Goal: Task Accomplishment & Management: Complete application form

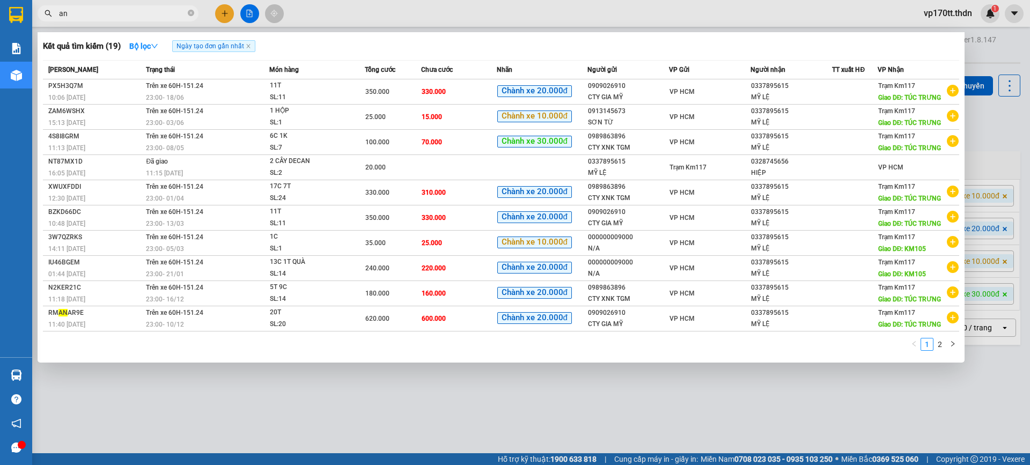
type input "a"
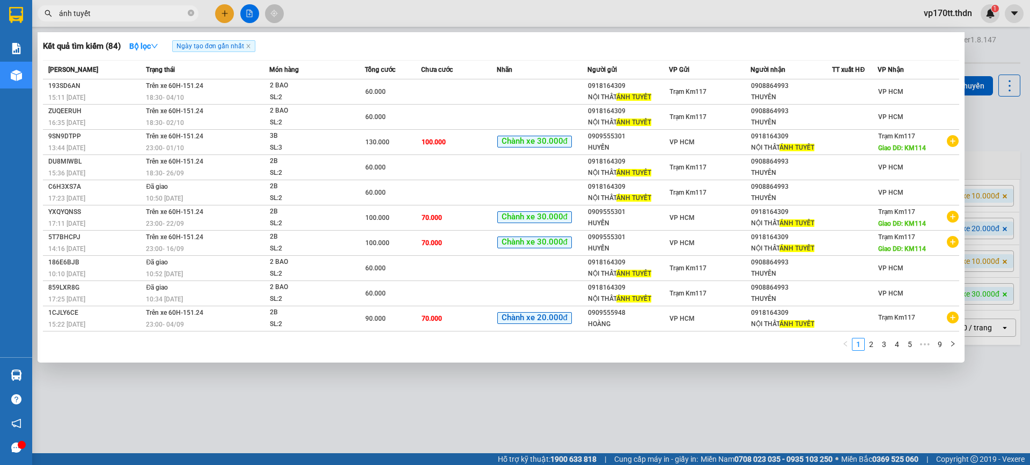
type input "ánh tuyết"
click at [229, 12] on div at bounding box center [515, 232] width 1030 height 465
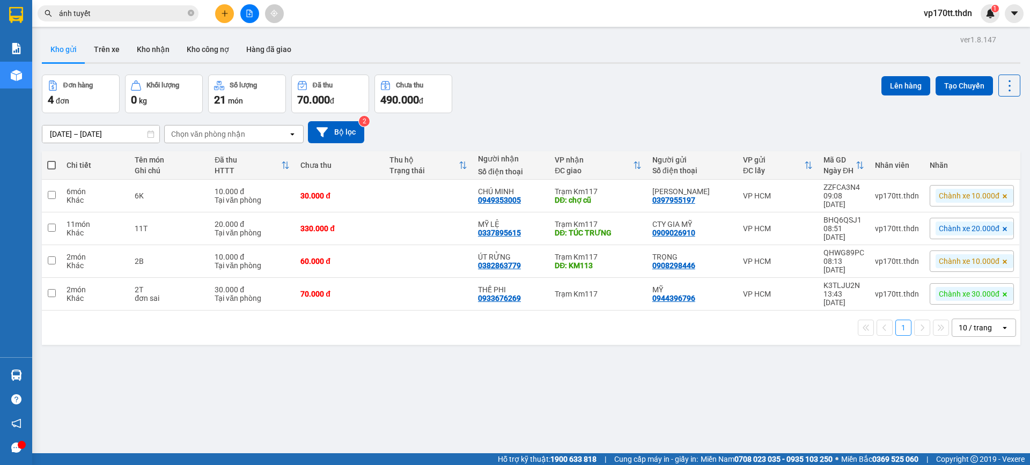
click at [229, 12] on button at bounding box center [224, 13] width 19 height 19
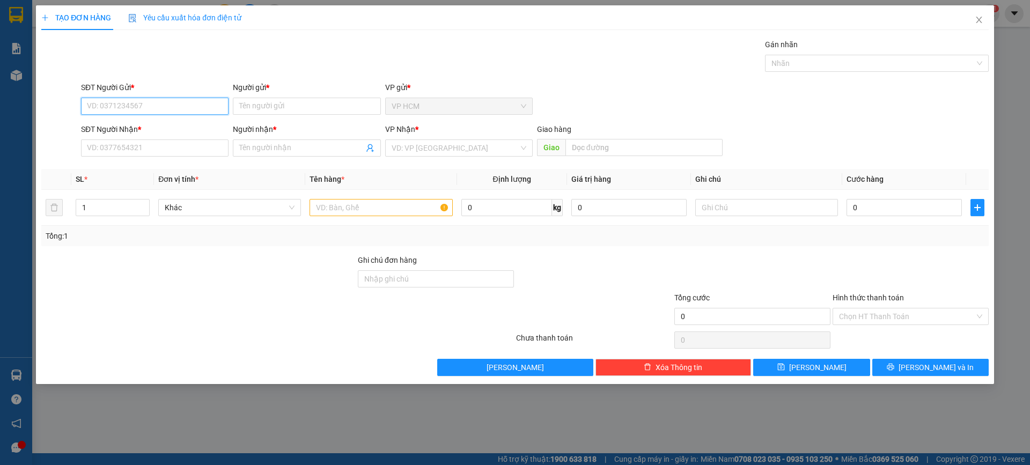
click at [180, 103] on input "SĐT Người Gửi *" at bounding box center [155, 106] width 148 height 17
click at [166, 128] on div "0909555301 - [PERSON_NAME]" at bounding box center [154, 128] width 135 height 12
type input "0909555301"
type input "HUYỀN"
type input "0918164309"
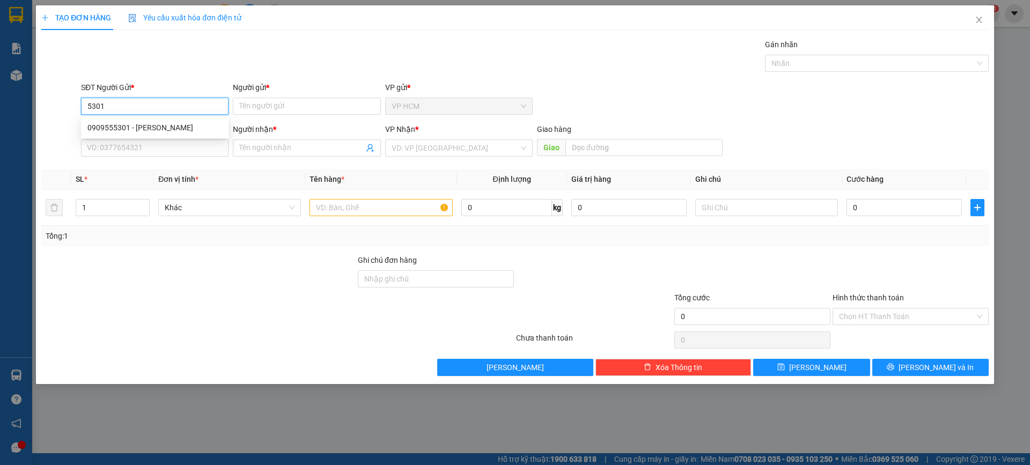
type input "NỘI THẤT ÁNH TUYẾT"
type input "KM114"
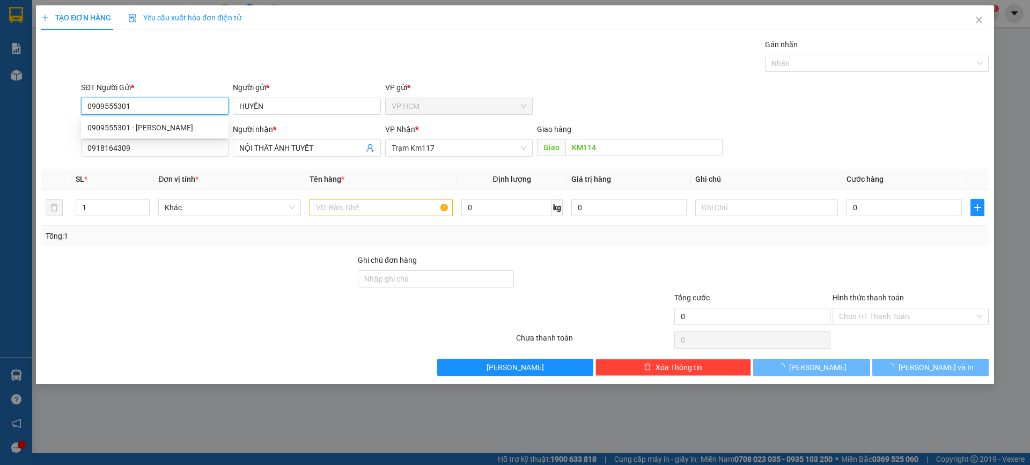
type input "130.000"
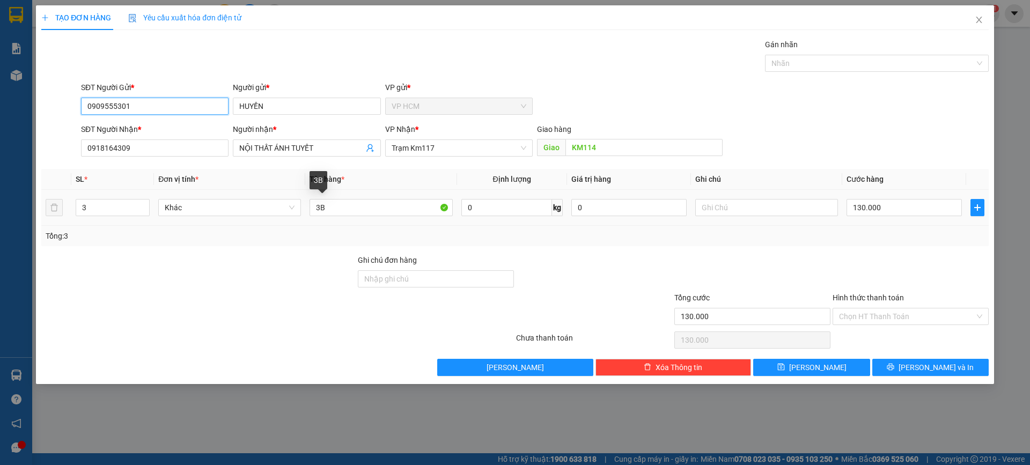
type input "0909555301"
click at [229, 233] on div "SL * Đơn vị tính * Tên hàng * Định lượng Giá trị hàng Ghi chú Cước hàng 3 Khác …" at bounding box center [515, 207] width 948 height 77
type input "2B"
click at [116, 209] on input "3" at bounding box center [112, 208] width 73 height 16
type input "2"
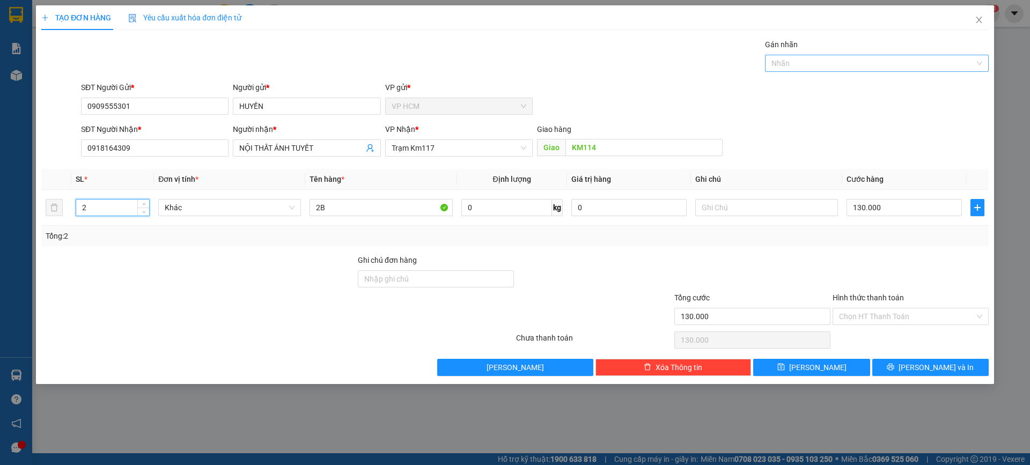
click at [851, 62] on div at bounding box center [872, 63] width 208 height 13
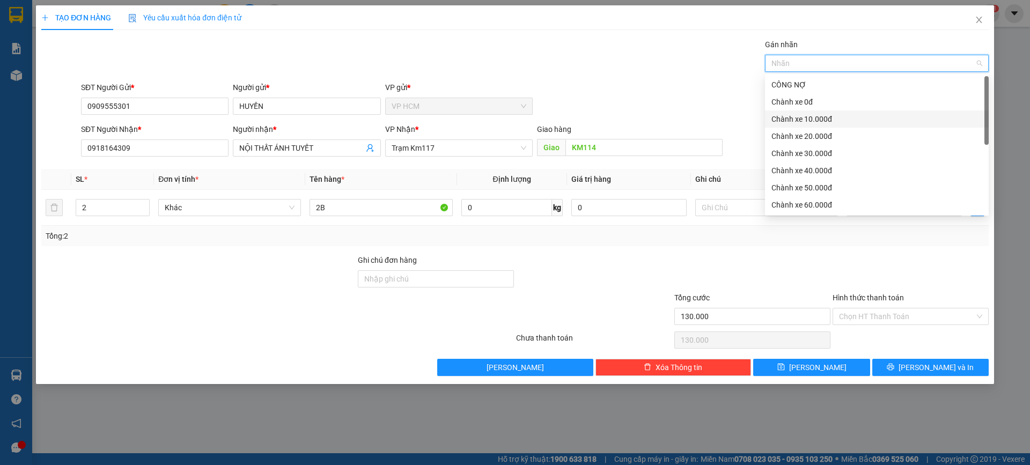
click at [838, 121] on div "Chành xe 10.000đ" at bounding box center [877, 119] width 211 height 12
click at [838, 121] on div "Chành xe 10.000đ" at bounding box center [873, 119] width 203 height 12
click at [826, 147] on div "Chành xe 30.000đ" at bounding box center [877, 153] width 224 height 17
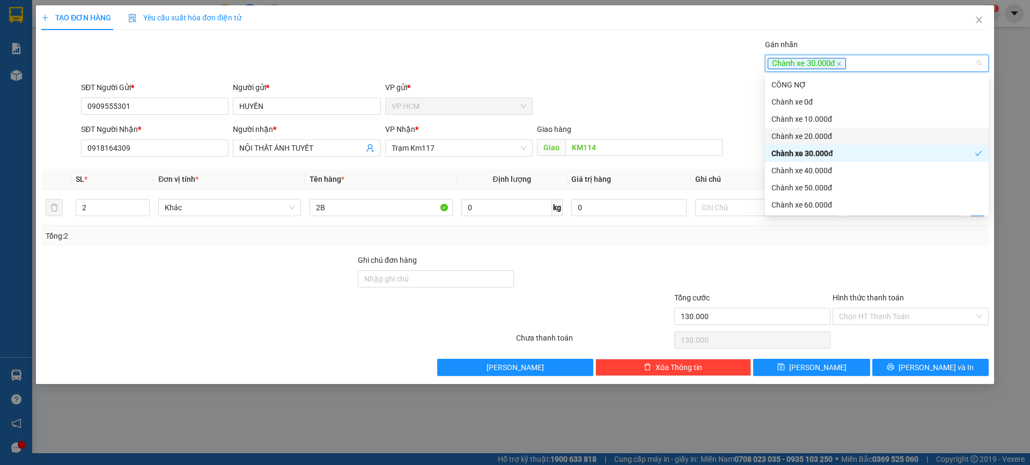
click at [594, 67] on div "Gán nhãn Chành xe 30.000đ" at bounding box center [535, 58] width 912 height 38
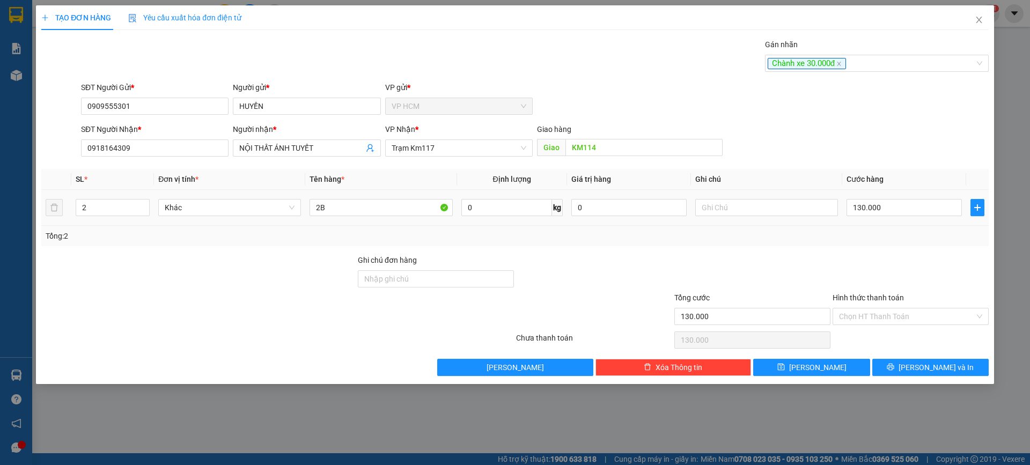
click at [905, 196] on td "130.000" at bounding box center [904, 208] width 124 height 36
click at [904, 198] on div "130.000" at bounding box center [904, 207] width 115 height 21
click at [895, 211] on input "130.000" at bounding box center [904, 207] width 115 height 17
type input "1"
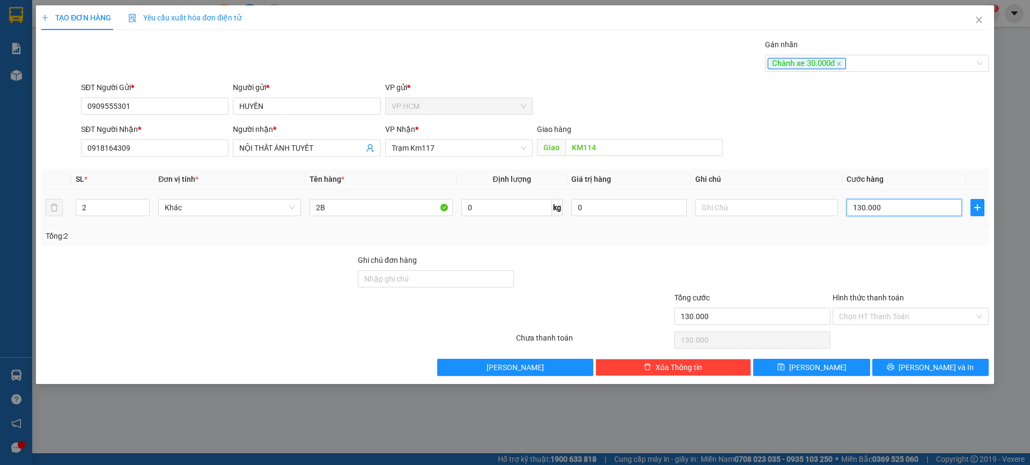
type input "1"
type input "10"
type input "100"
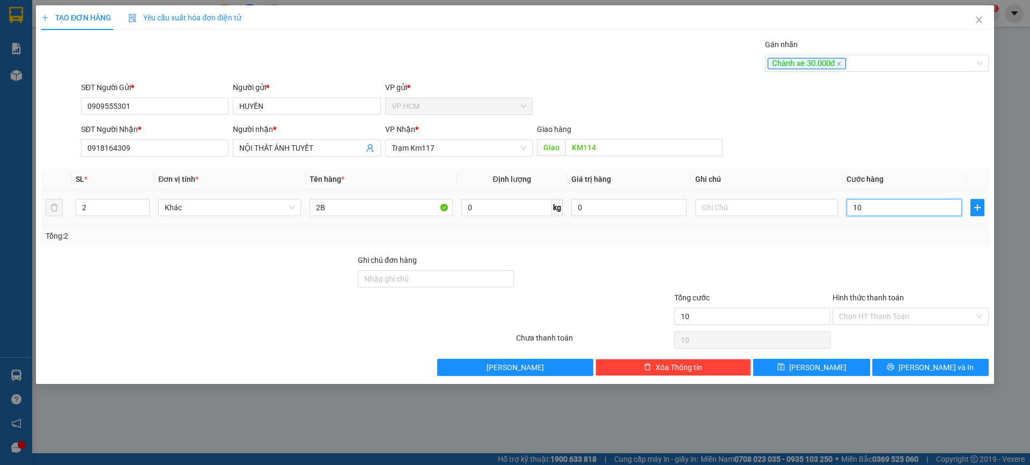
type input "100"
type input "100.000"
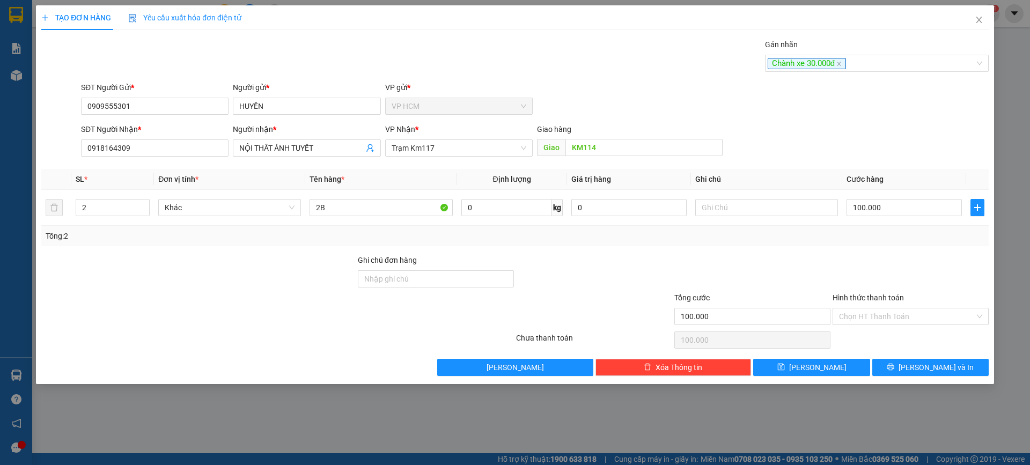
click at [870, 261] on div at bounding box center [911, 273] width 158 height 38
click at [876, 332] on div "Chọn HT Thanh Toán" at bounding box center [911, 339] width 158 height 21
click at [879, 320] on input "Hình thức thanh toán" at bounding box center [907, 317] width 136 height 16
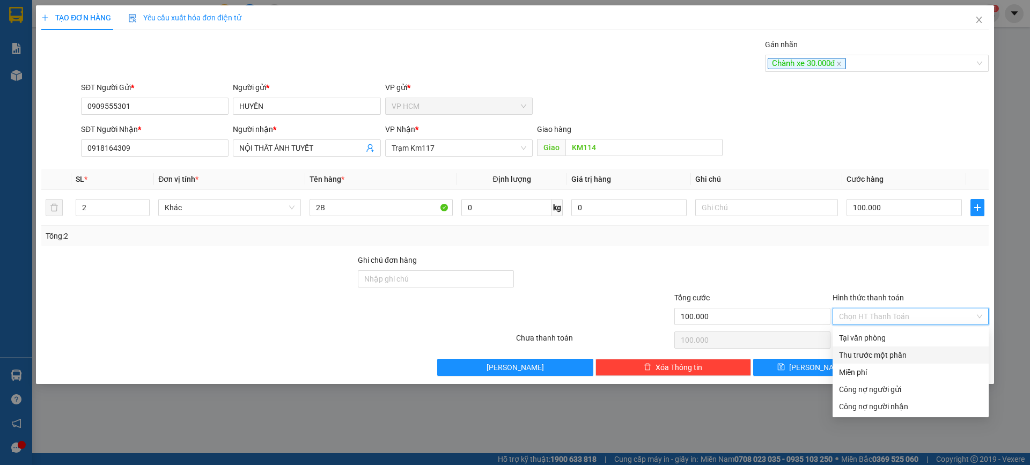
drag, startPoint x: 867, startPoint y: 353, endPoint x: 852, endPoint y: 351, distance: 15.1
click at [867, 354] on div "Thu trước một phần" at bounding box center [910, 355] width 143 height 12
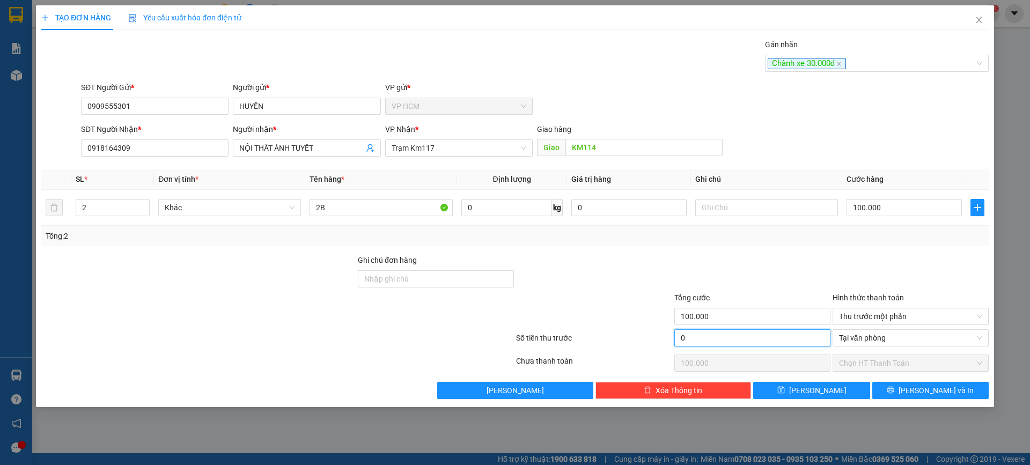
click at [699, 336] on input "0" at bounding box center [752, 337] width 156 height 17
type input "3"
type input "99.997"
type input "30"
type input "99.970"
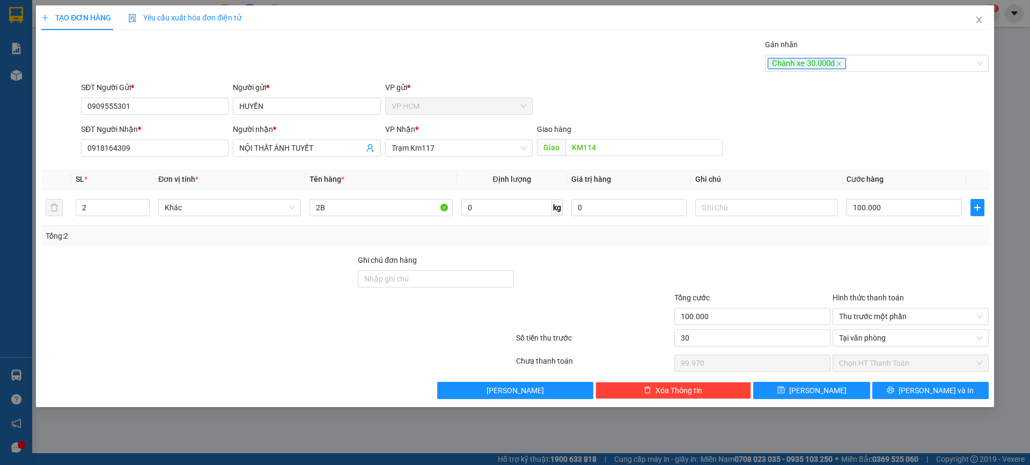
type input "30.000"
type input "70.000"
click at [716, 270] on div at bounding box center [752, 273] width 158 height 38
click at [922, 261] on div at bounding box center [911, 273] width 158 height 38
click at [936, 390] on span "[PERSON_NAME] và In" at bounding box center [936, 391] width 75 height 12
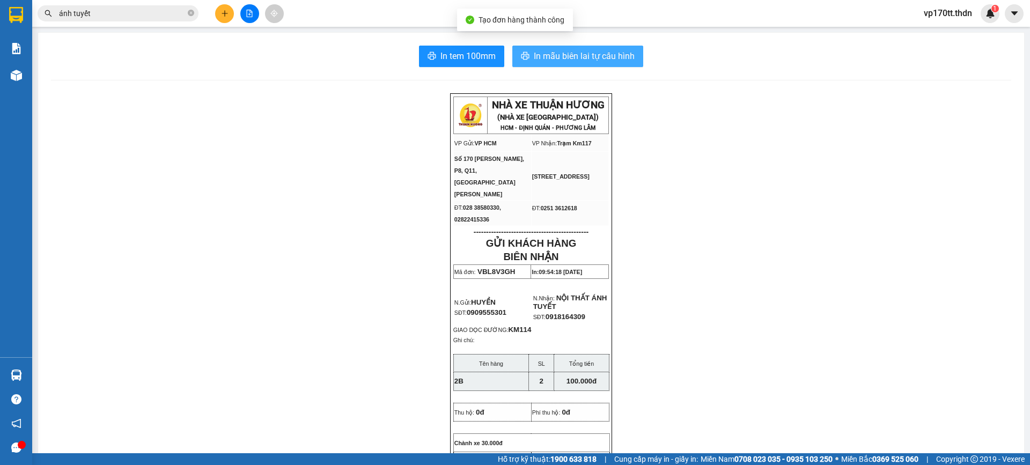
click at [592, 65] on button "In mẫu biên lai tự cấu hình" at bounding box center [577, 56] width 131 height 21
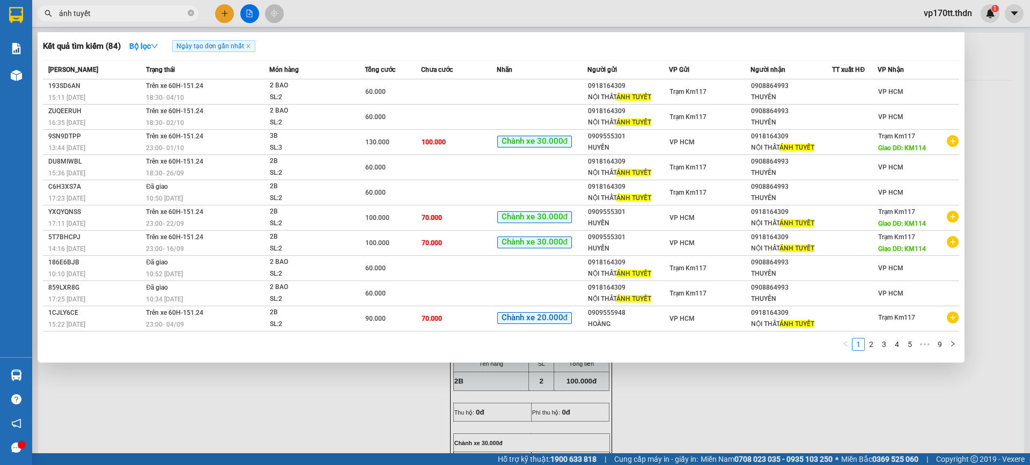
click at [149, 10] on input "ánh tuyết" at bounding box center [122, 14] width 127 height 12
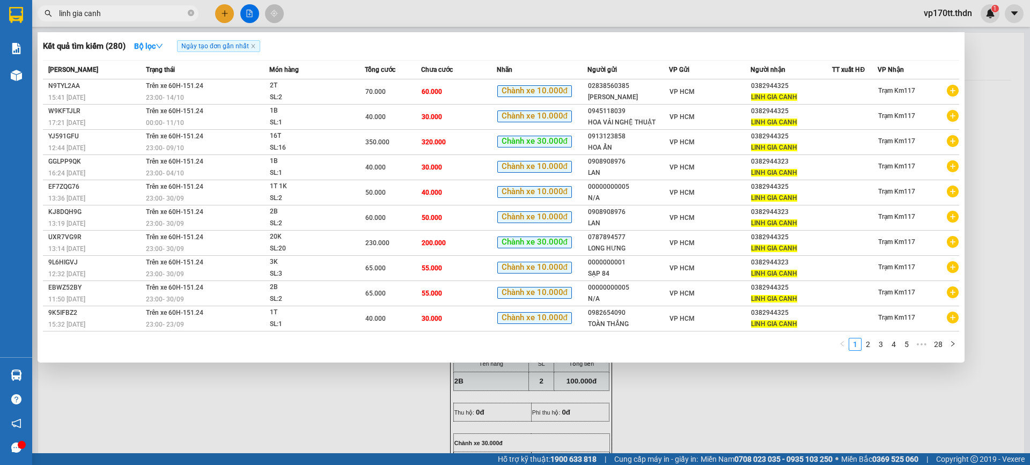
type input "linh gia canh"
click at [219, 12] on div at bounding box center [515, 232] width 1030 height 465
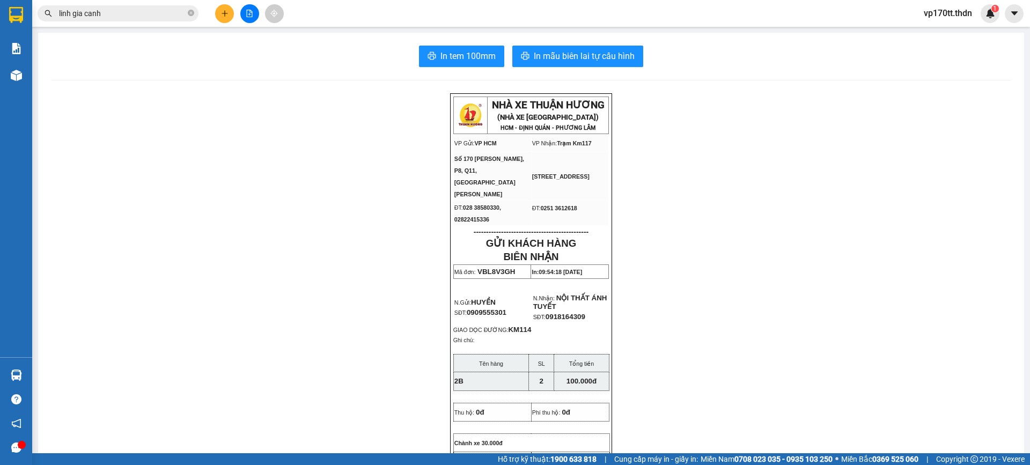
click at [219, 12] on button at bounding box center [224, 13] width 19 height 19
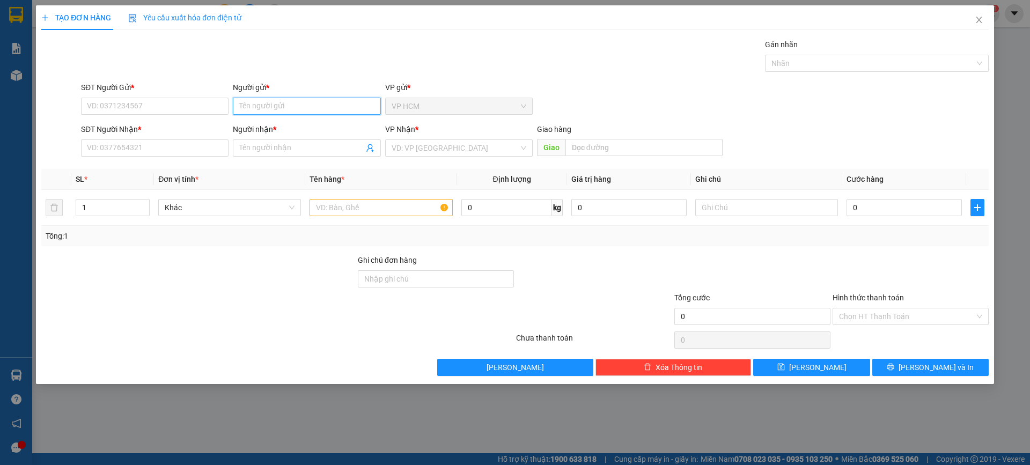
click at [270, 102] on input "Người gửi *" at bounding box center [307, 106] width 148 height 17
type input "phượng hoàng"
drag, startPoint x: 295, startPoint y: 126, endPoint x: 300, endPoint y: 130, distance: 7.2
click at [294, 126] on div "PHƯỢNG HOÀNG - 0939722456" at bounding box center [306, 128] width 135 height 12
type input "0939722456"
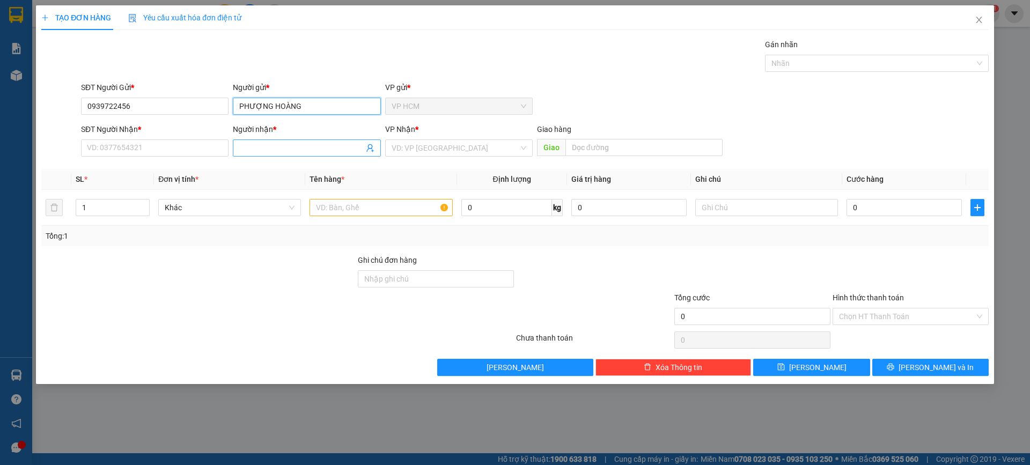
type input "PHƯỢNG HOÀNG"
click at [367, 148] on icon "user-add" at bounding box center [370, 148] width 9 height 9
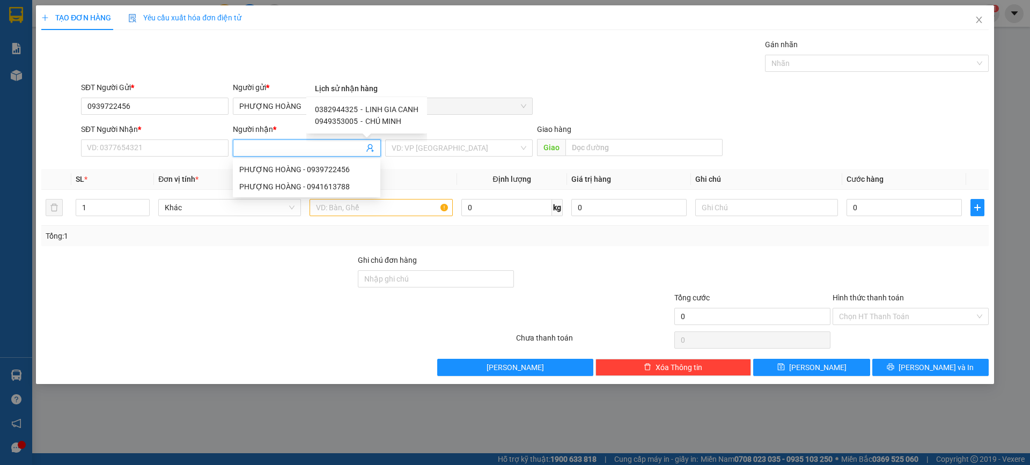
click at [403, 109] on span "LINH GIA CANH" at bounding box center [391, 109] width 53 height 9
type input "0382944325"
type input "LINH GIA CANH"
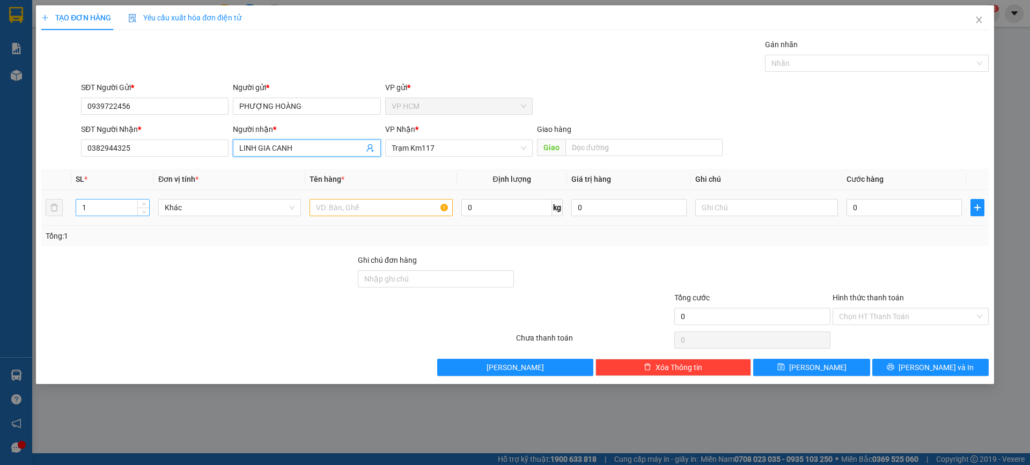
click at [104, 211] on input "1" at bounding box center [112, 208] width 73 height 16
type input "4"
click at [378, 196] on td at bounding box center [380, 208] width 151 height 36
click at [382, 202] on input "text" at bounding box center [381, 207] width 143 height 17
type input "4T"
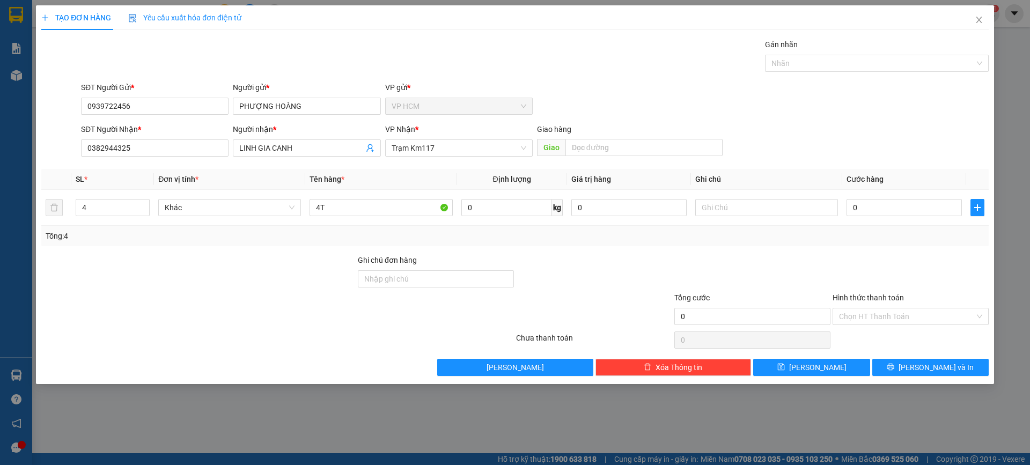
click at [812, 76] on div "Transit Pickup Surcharge Ids Transit Deliver Surcharge Ids Transit Deliver Surc…" at bounding box center [515, 208] width 948 height 338
click at [805, 56] on div "Nhãn" at bounding box center [877, 63] width 224 height 17
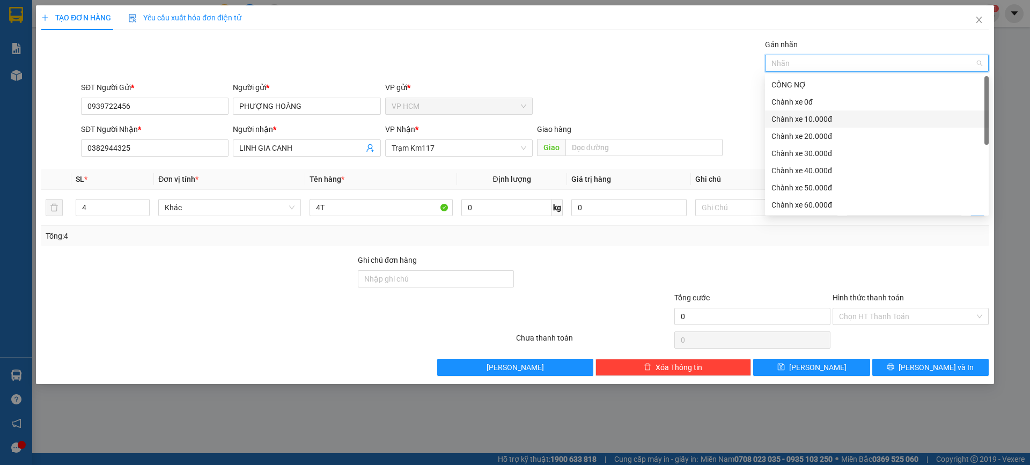
click at [795, 124] on div "Chành xe 10.000đ" at bounding box center [877, 119] width 211 height 12
drag, startPoint x: 626, startPoint y: 72, endPoint x: 926, endPoint y: 242, distance: 345.0
click at [628, 74] on div "Gán nhãn Chành xe 10.000đ" at bounding box center [535, 58] width 912 height 38
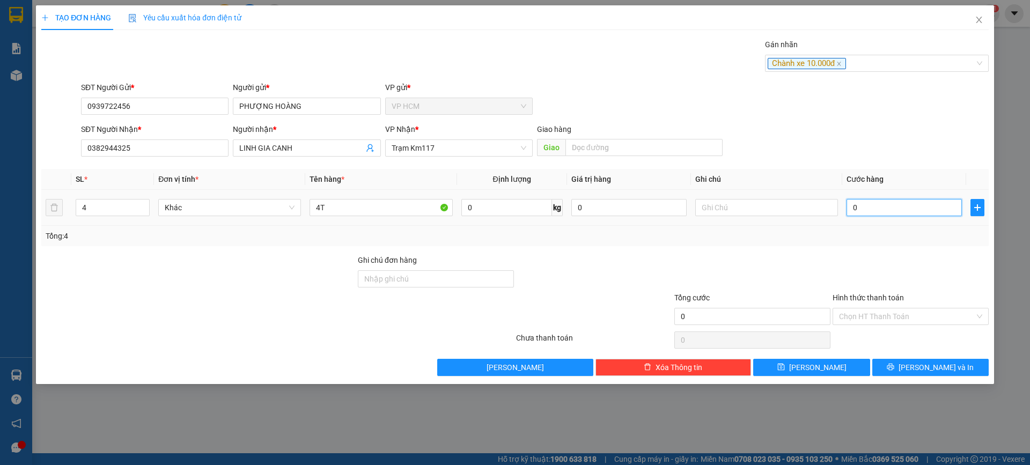
click at [918, 214] on input "0" at bounding box center [904, 207] width 115 height 17
type input "9"
type input "90"
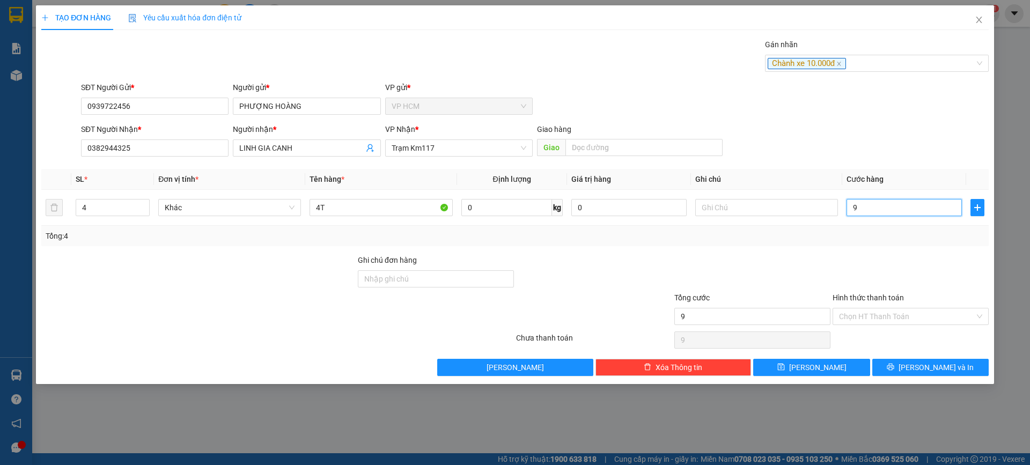
type input "90"
type input "90.000"
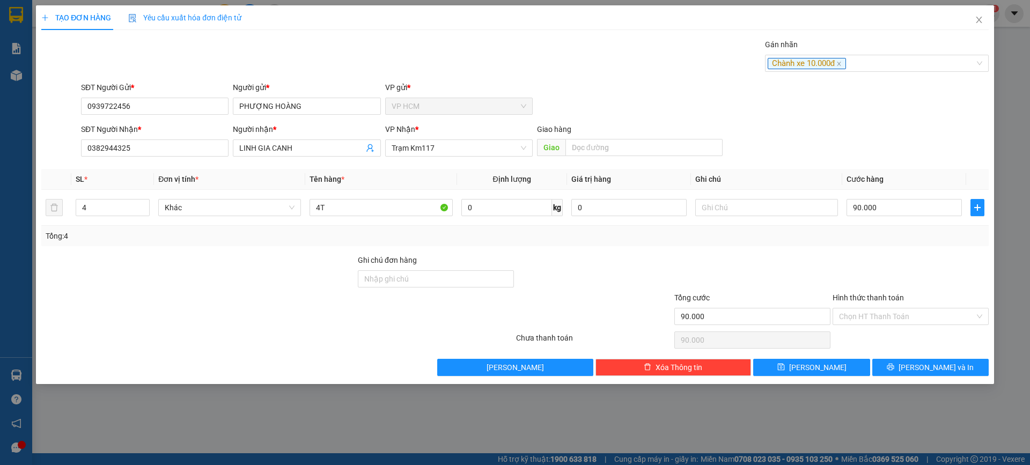
drag, startPoint x: 887, startPoint y: 265, endPoint x: 880, endPoint y: 347, distance: 82.4
click at [887, 294] on form "Ghi chú đơn hàng Tổng cước 90.000 Hình thức thanh toán Chọn HT Thanh Toán" at bounding box center [515, 291] width 948 height 75
click at [880, 348] on div "Chọn HT Thanh Toán" at bounding box center [911, 339] width 158 height 21
click at [882, 318] on input "Hình thức thanh toán" at bounding box center [907, 317] width 136 height 16
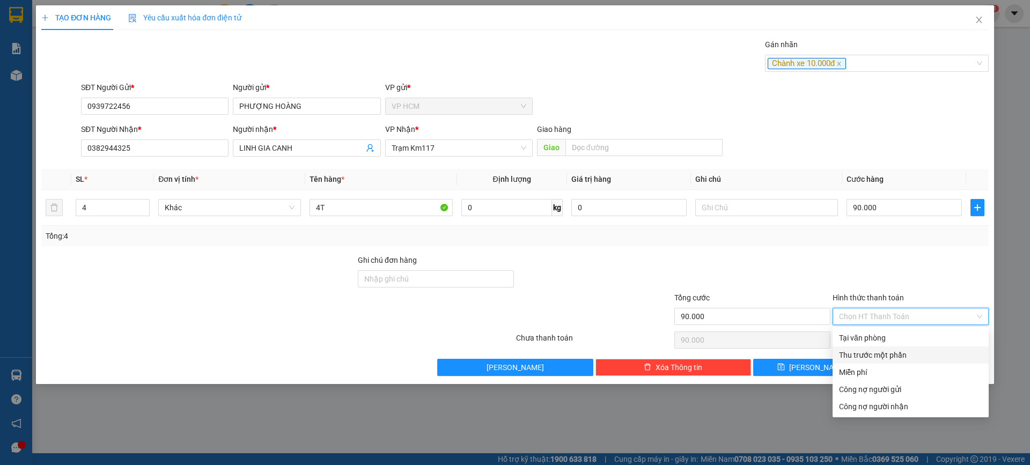
click at [858, 361] on div "Thu trước một phần" at bounding box center [911, 355] width 156 height 17
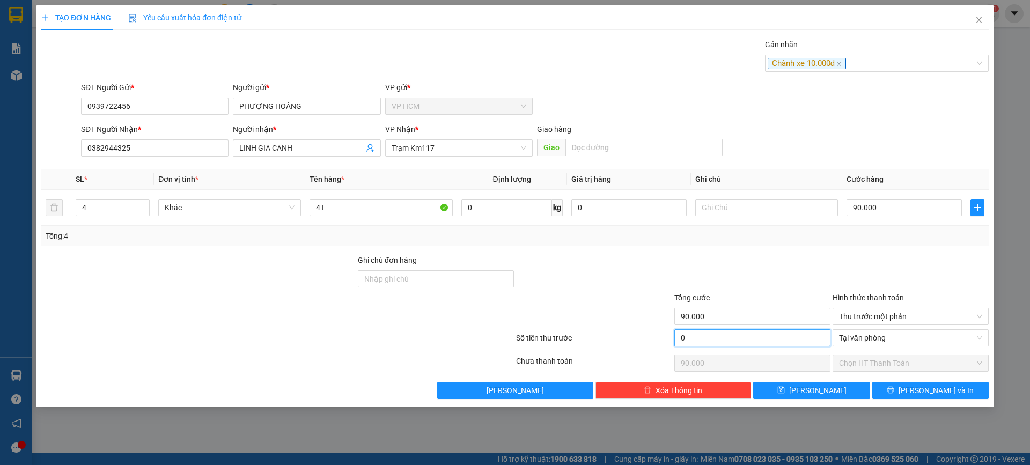
click at [787, 339] on input "0" at bounding box center [752, 337] width 156 height 17
type input "1"
type input "89.999"
type input "10"
type input "89.990"
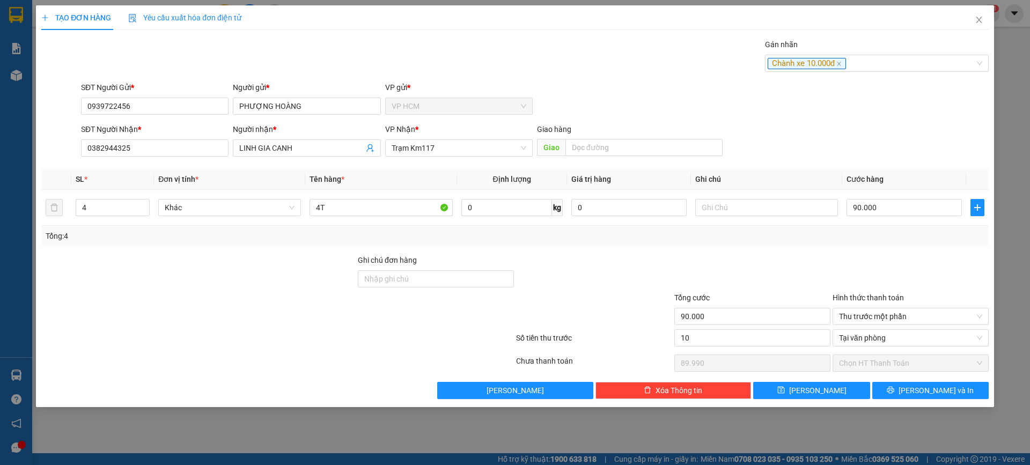
type input "10.000"
type input "80.000"
click at [795, 268] on div at bounding box center [752, 273] width 158 height 38
click at [903, 392] on button "[PERSON_NAME] và In" at bounding box center [930, 390] width 116 height 17
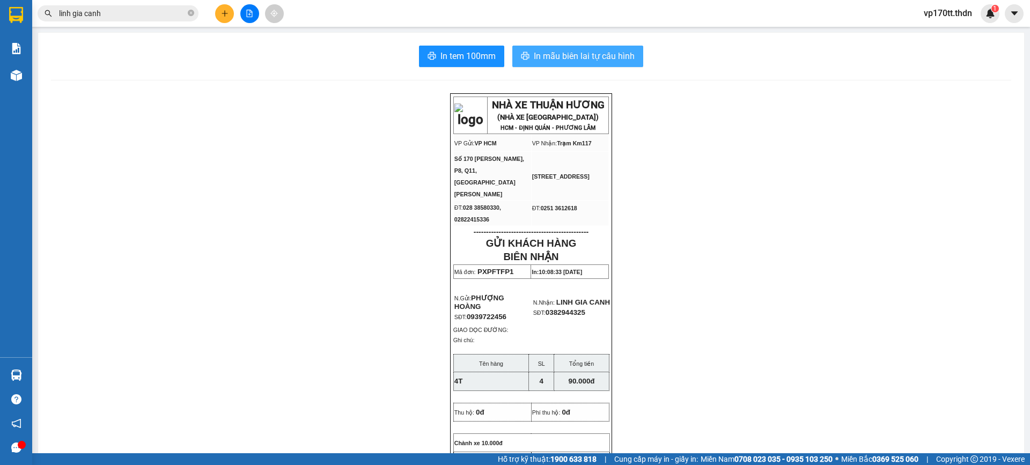
click at [559, 54] on span "In mẫu biên lai tự cấu hình" at bounding box center [584, 55] width 101 height 13
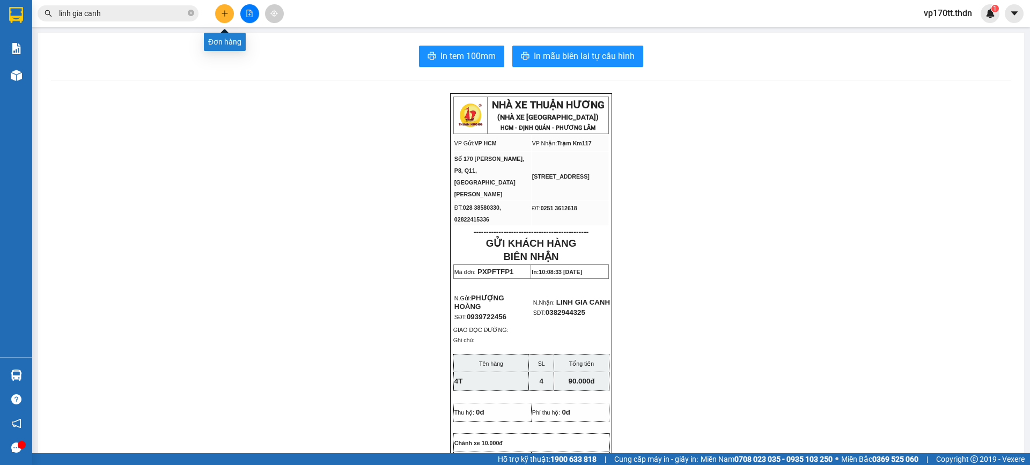
click at [230, 16] on button at bounding box center [224, 13] width 19 height 19
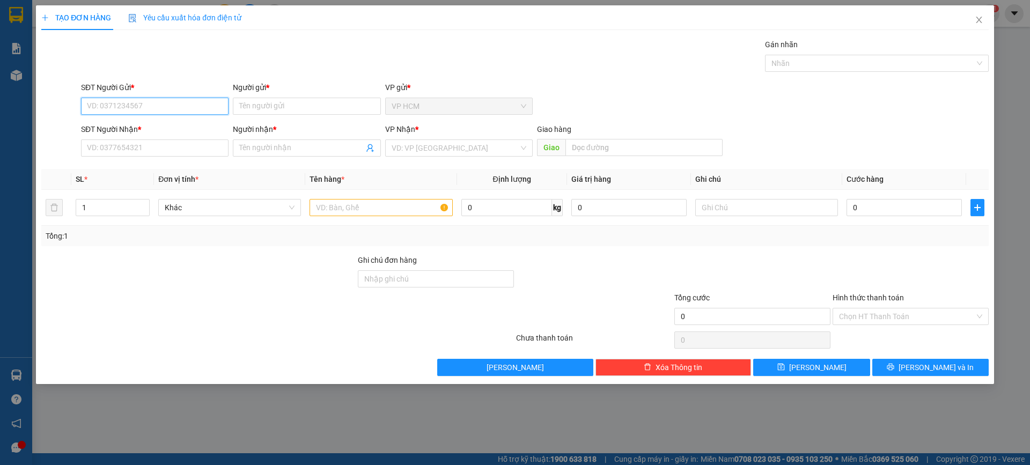
click at [203, 106] on input "SĐT Người Gửi *" at bounding box center [155, 106] width 148 height 17
click at [974, 19] on span "Close" at bounding box center [979, 20] width 30 height 30
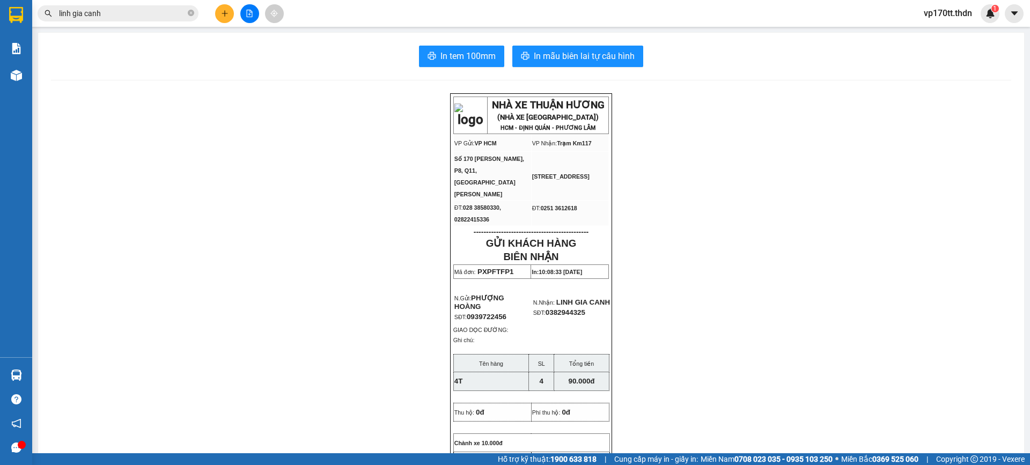
click at [102, 18] on input "linh gia canh" at bounding box center [122, 14] width 127 height 12
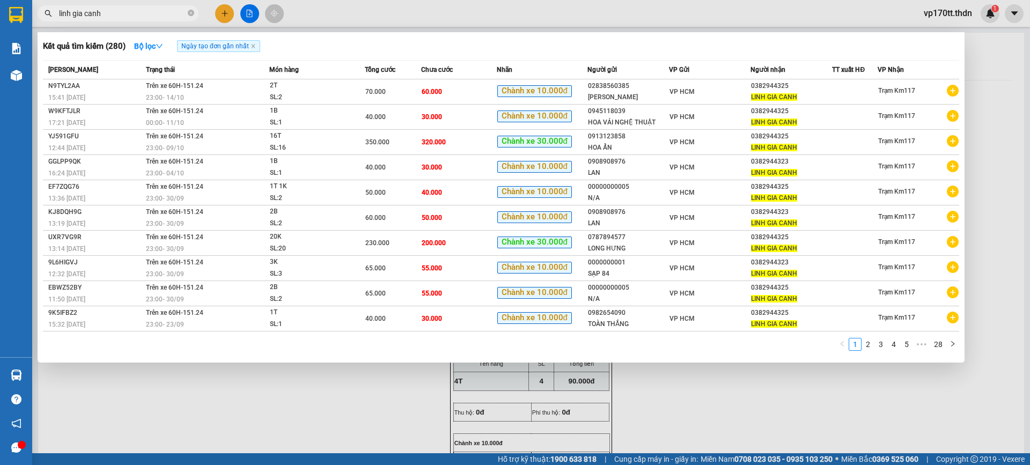
click at [102, 18] on input "linh gia canh" at bounding box center [122, 14] width 127 height 12
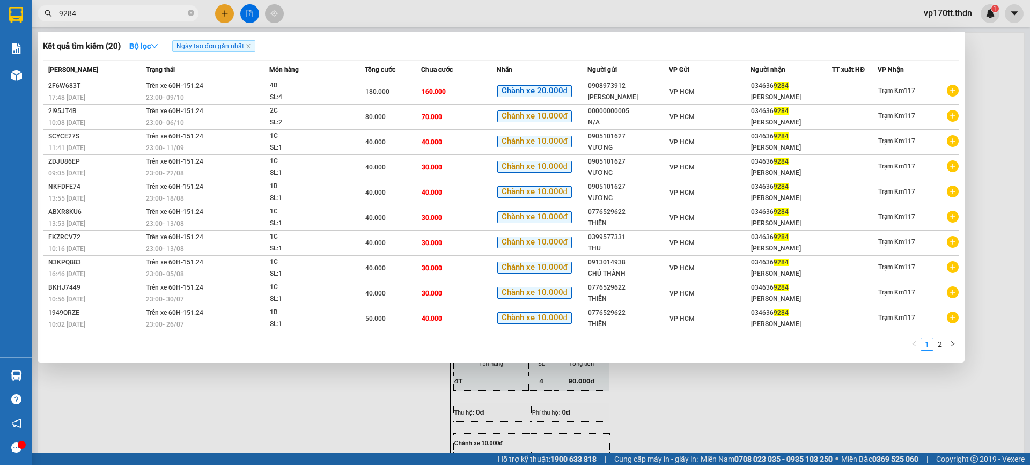
type input "9284"
click at [227, 11] on div at bounding box center [515, 232] width 1030 height 465
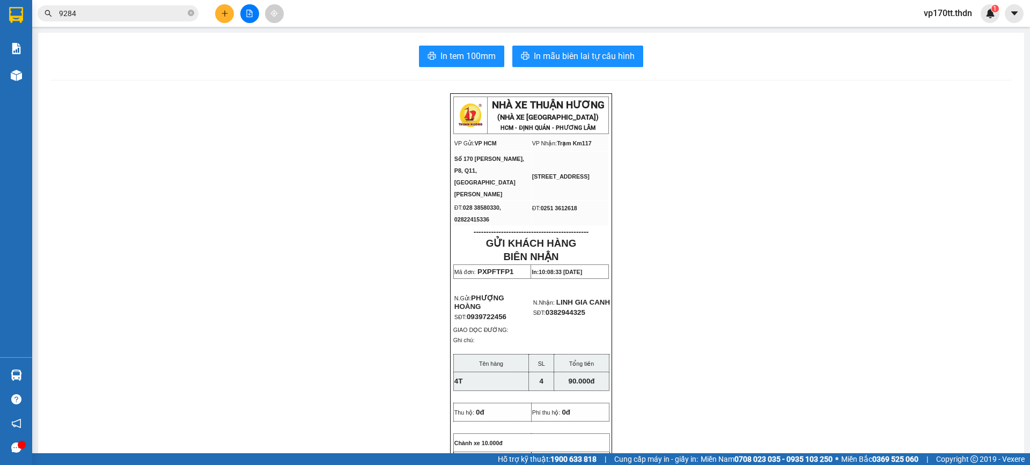
click at [227, 11] on icon "plus" at bounding box center [225, 14] width 8 height 8
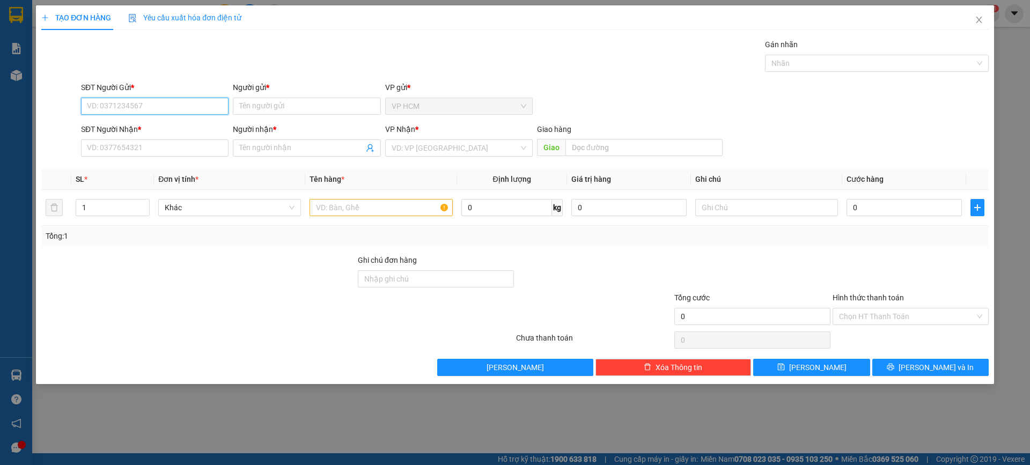
click at [163, 105] on input "SĐT Người Gửi *" at bounding box center [155, 106] width 148 height 17
click at [164, 124] on div "0776529622 - THIÊN" at bounding box center [154, 128] width 135 height 12
type input "0776529622"
type input "THIÊN"
type input "0346369284"
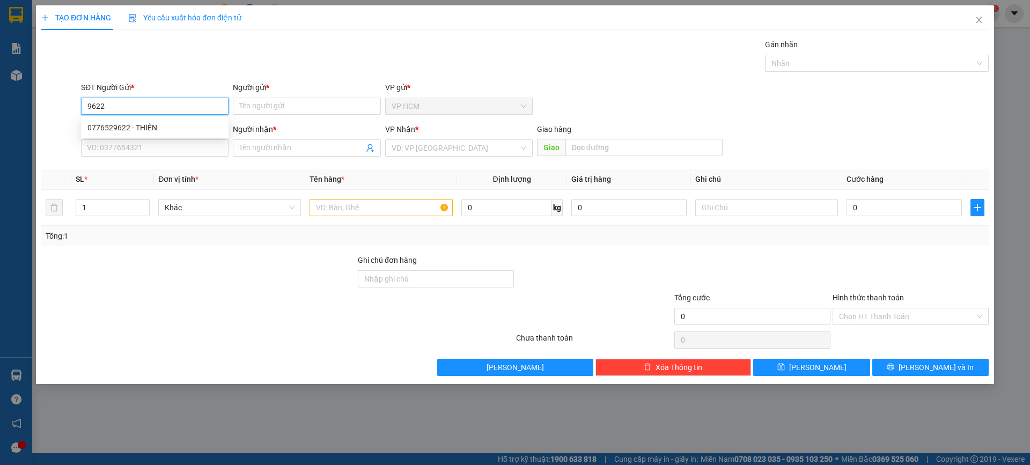
type input "[PERSON_NAME]"
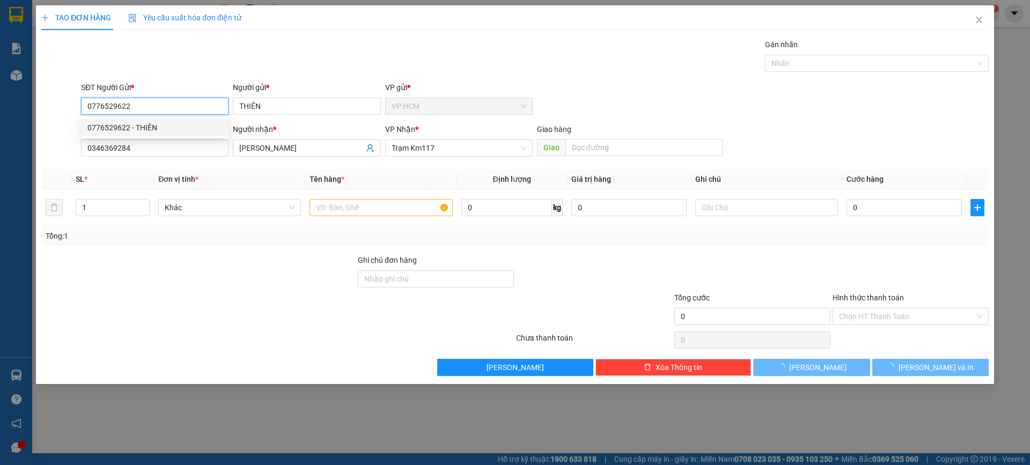
type input "40.000"
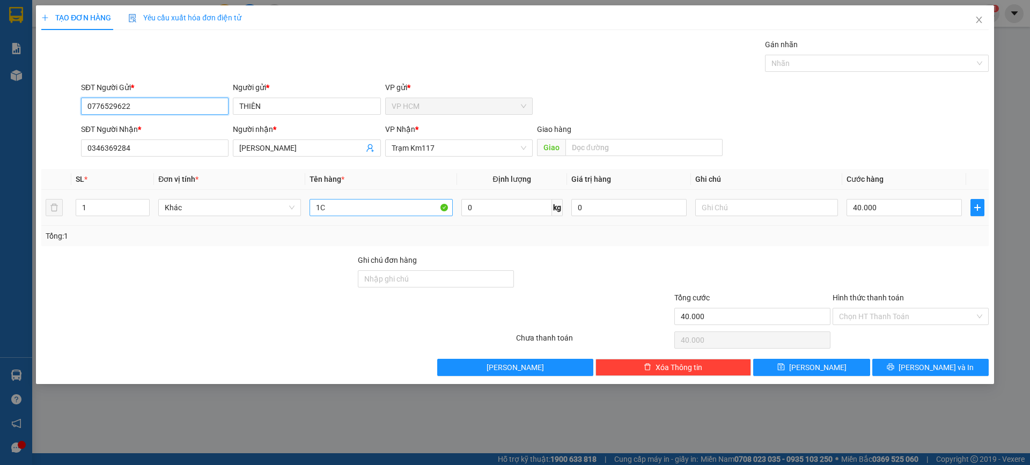
type input "0776529622"
drag, startPoint x: 350, startPoint y: 212, endPoint x: 157, endPoint y: 211, distance: 193.2
click at [42, 211] on tr "1 Khác 1C 0 kg 0 40.000" at bounding box center [515, 208] width 948 height 36
type input "1B 1C"
drag, startPoint x: 100, startPoint y: 213, endPoint x: 742, endPoint y: 134, distance: 646.6
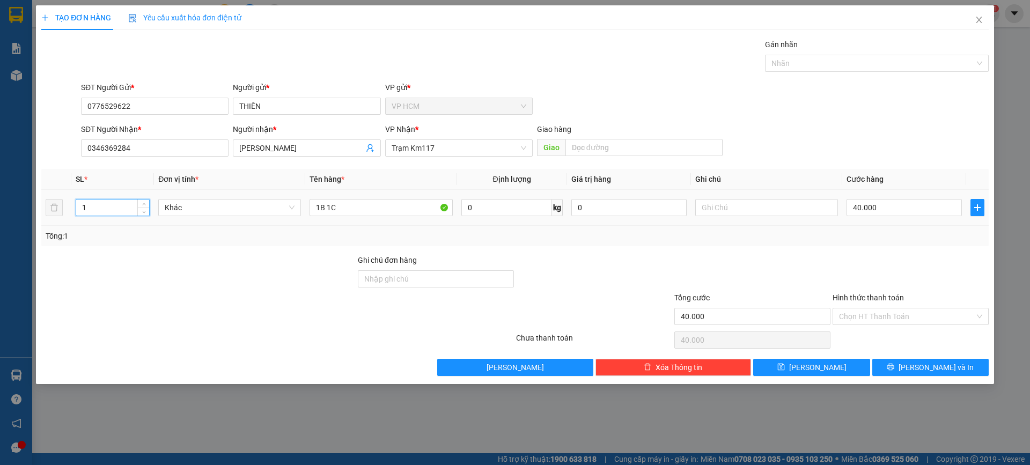
click at [101, 213] on input "1" at bounding box center [112, 208] width 73 height 16
type input "2"
click at [867, 67] on div at bounding box center [872, 63] width 208 height 13
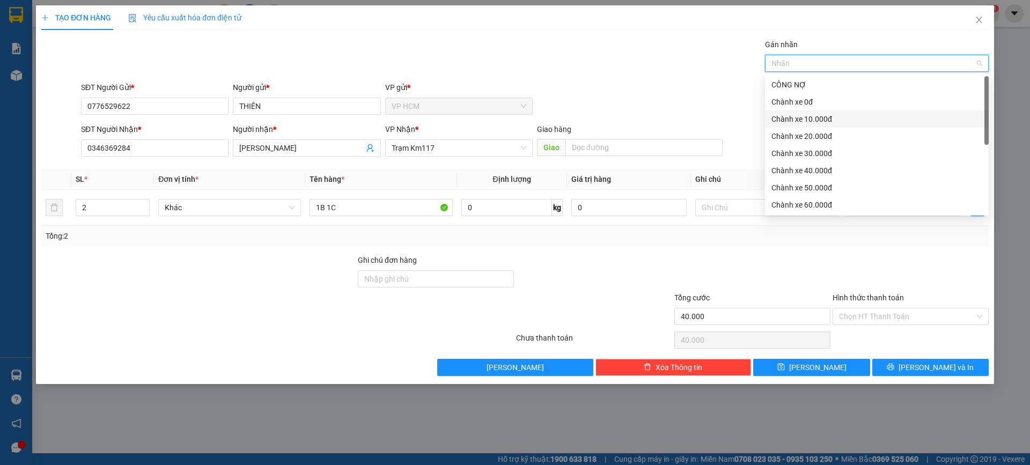
click at [793, 113] on div "Chành xe 10.000đ" at bounding box center [877, 119] width 211 height 12
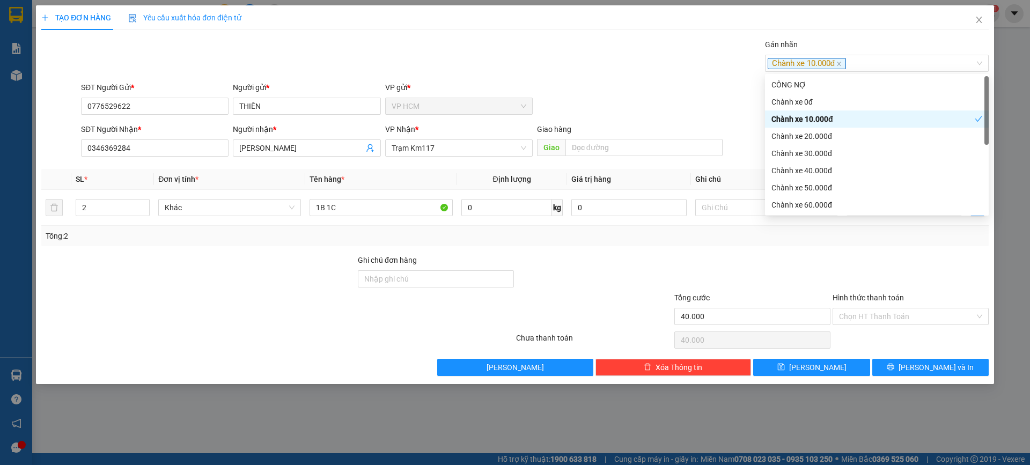
drag, startPoint x: 623, startPoint y: 69, endPoint x: 952, endPoint y: 250, distance: 375.6
click at [624, 70] on div "Gán nhãn Chành xe 10.000đ" at bounding box center [535, 58] width 912 height 38
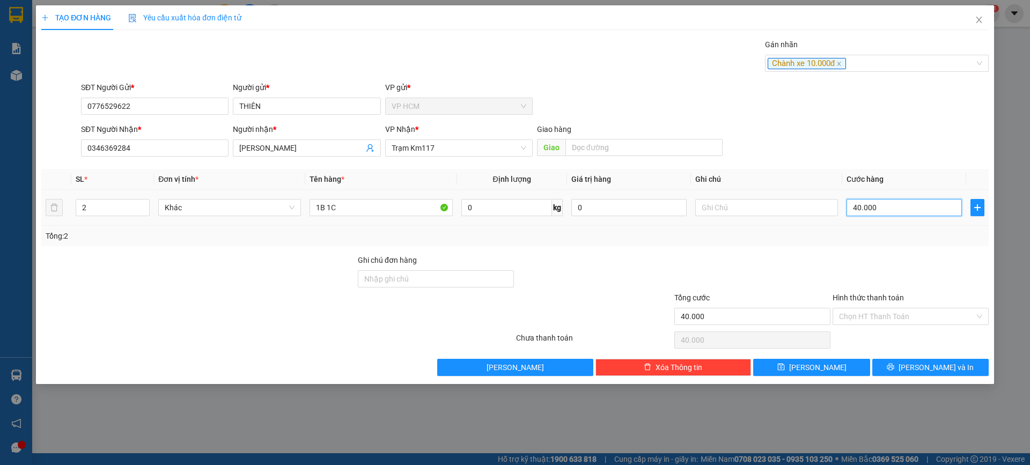
click at [918, 211] on input "40.000" at bounding box center [904, 207] width 115 height 17
type input "9"
type input "90"
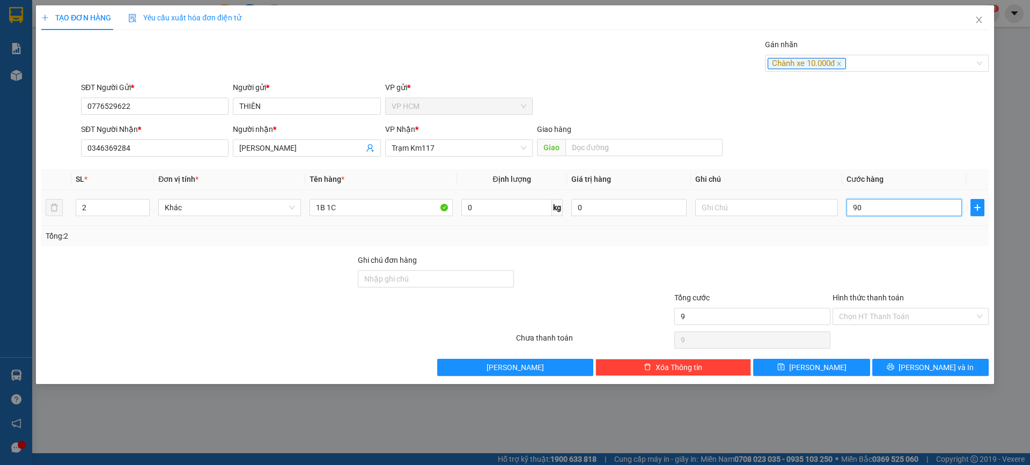
type input "90"
type input "90.000"
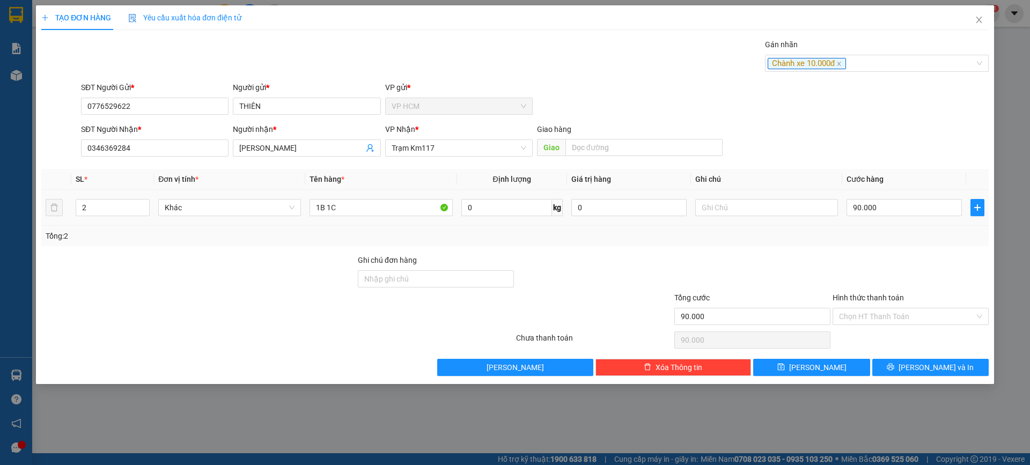
drag, startPoint x: 910, startPoint y: 228, endPoint x: 901, endPoint y: 306, distance: 78.2
click at [910, 237] on div "Tổng: 2" at bounding box center [515, 236] width 948 height 20
click at [900, 317] on input "Hình thức thanh toán" at bounding box center [907, 317] width 136 height 16
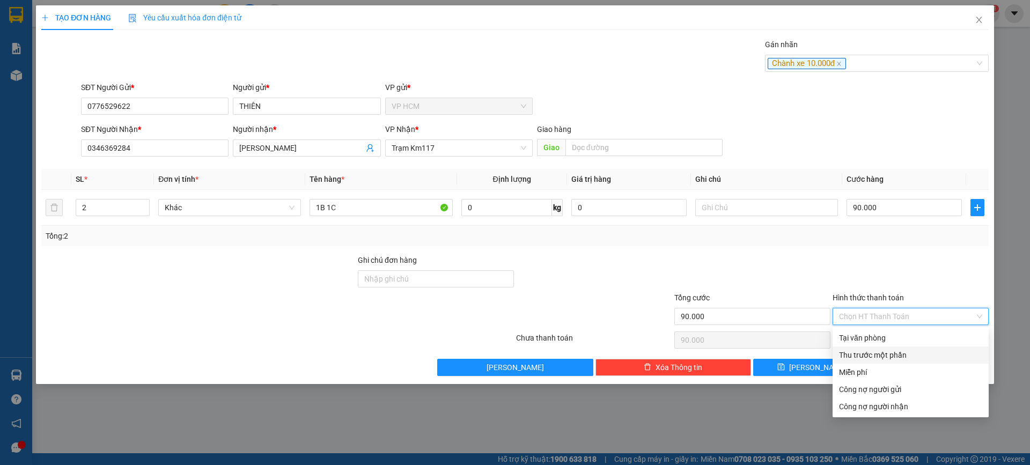
click at [882, 355] on div "Thu trước một phần" at bounding box center [910, 355] width 143 height 12
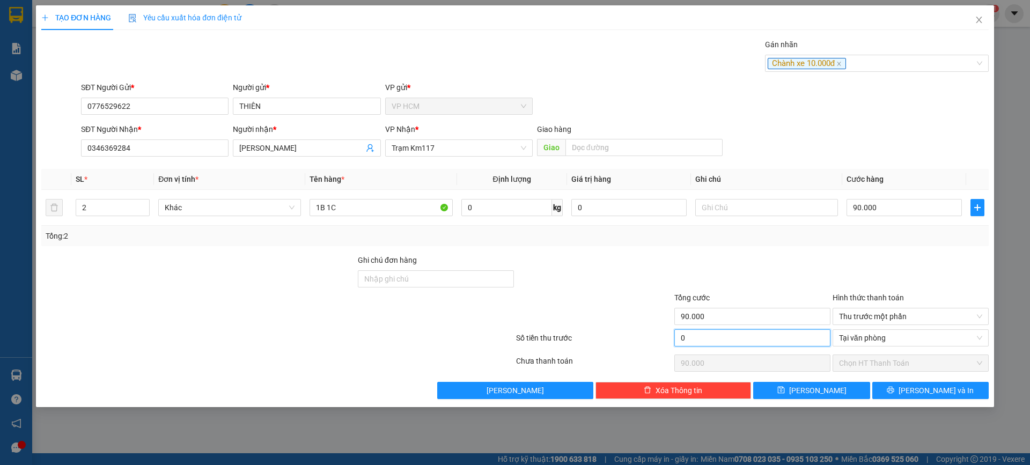
click at [717, 340] on input "0" at bounding box center [752, 337] width 156 height 17
type input "1"
type input "89.999"
type input "10"
type input "89.990"
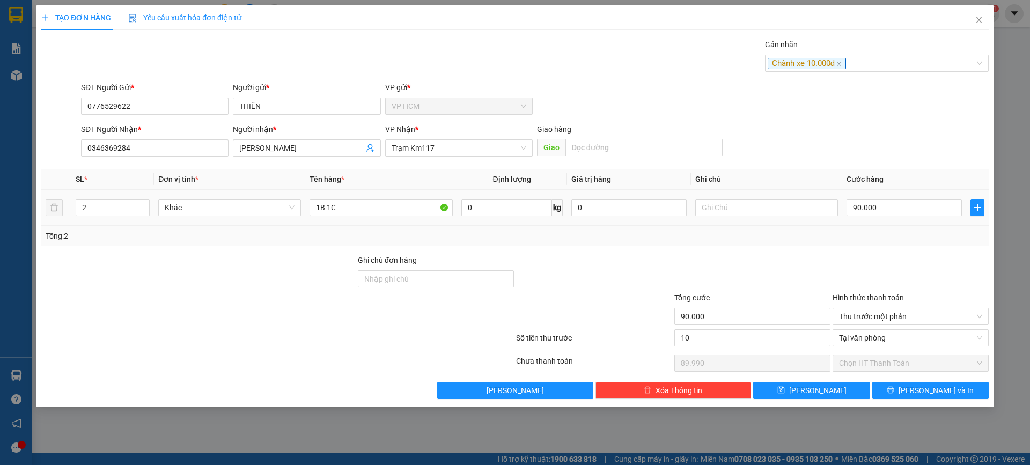
type input "10.000"
type input "80.000"
drag, startPoint x: 756, startPoint y: 225, endPoint x: 764, endPoint y: 232, distance: 10.7
click at [759, 226] on div "SL * Đơn vị tính * Tên hàng * Định lượng Giá trị hàng Ghi chú Cước hàng 2 Khác …" at bounding box center [515, 207] width 948 height 77
click at [860, 373] on div "Chọn HT Thanh Toán" at bounding box center [911, 363] width 156 height 21
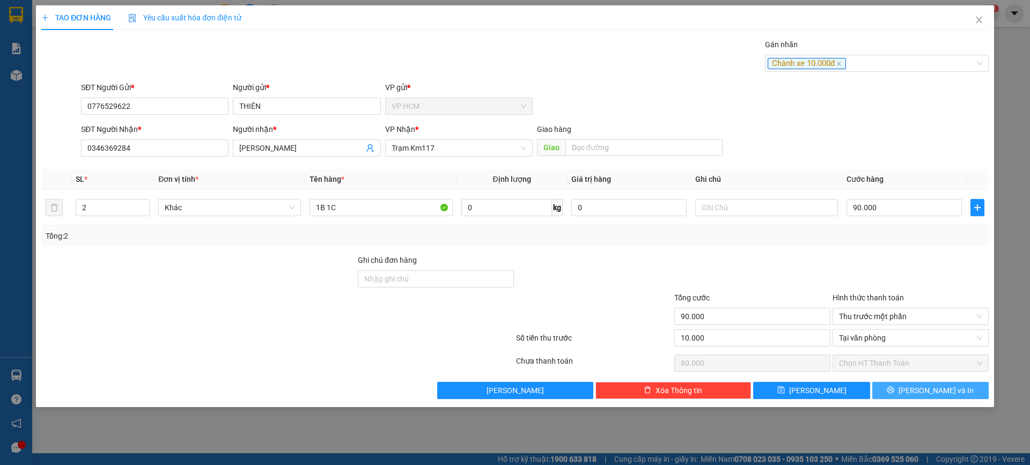
drag, startPoint x: 892, startPoint y: 376, endPoint x: 892, endPoint y: 384, distance: 8.0
click at [892, 381] on div "Transit Pickup Surcharge Ids Transit Deliver Surcharge Ids Transit Deliver Surc…" at bounding box center [515, 219] width 948 height 361
click at [892, 384] on button "[PERSON_NAME] và In" at bounding box center [930, 390] width 116 height 17
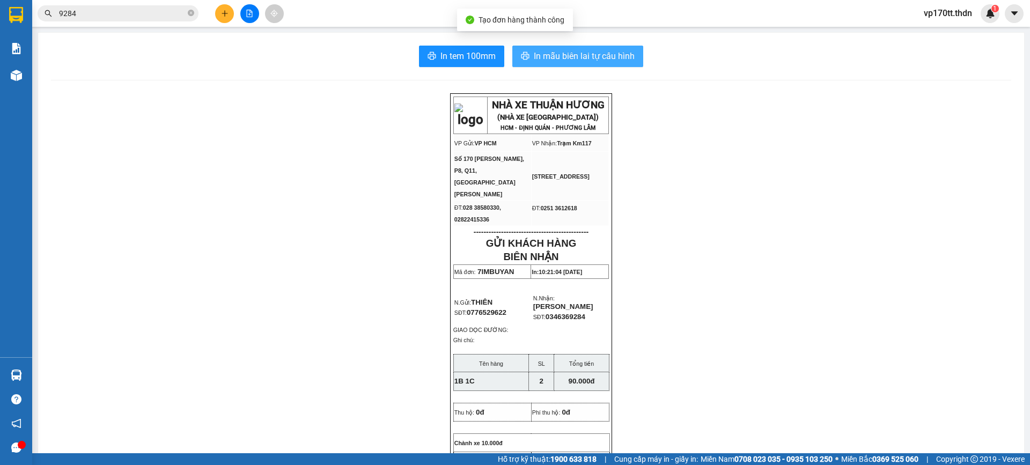
click at [568, 63] on span "In mẫu biên lai tự cấu hình" at bounding box center [584, 55] width 101 height 13
click at [522, 47] on button "In mẫu biên lai tự cấu hình" at bounding box center [577, 56] width 131 height 21
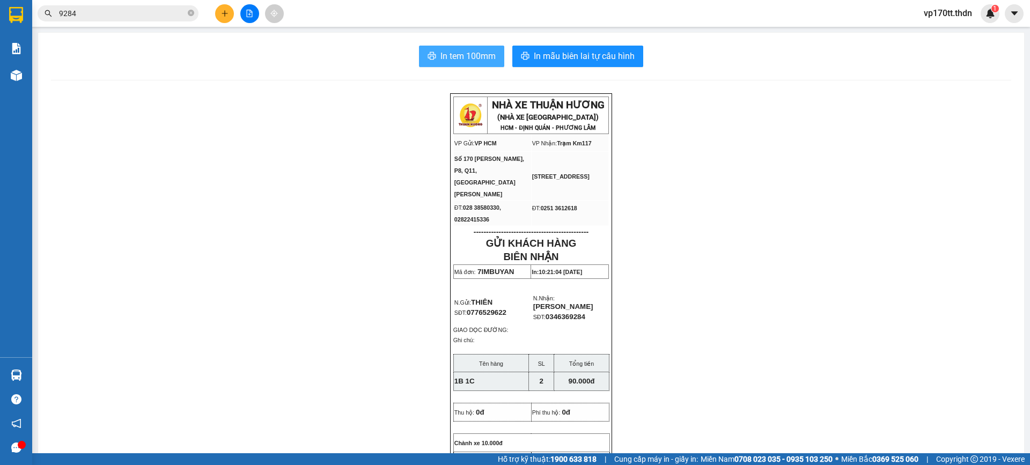
click at [479, 49] on button "In tem 100mm" at bounding box center [461, 56] width 85 height 21
click at [461, 55] on span "In tem 100mm" at bounding box center [468, 55] width 55 height 13
click at [222, 20] on button at bounding box center [224, 13] width 19 height 19
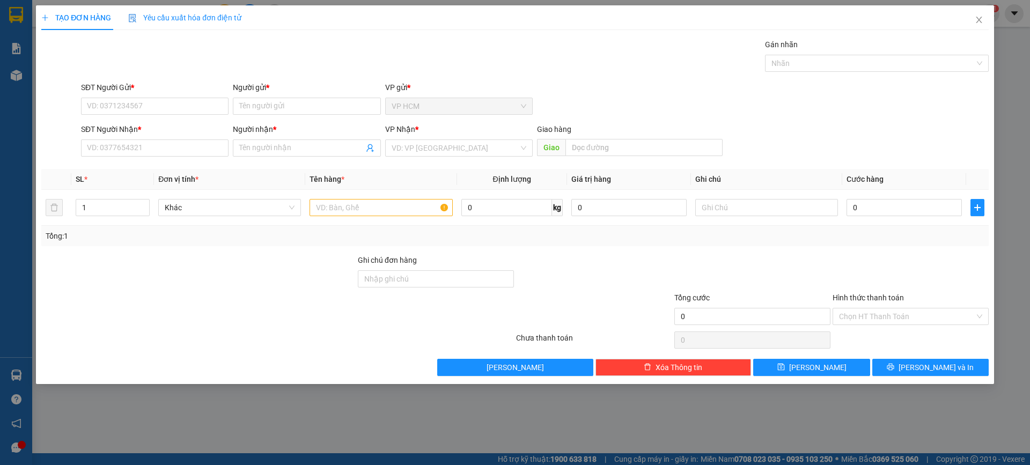
click at [261, 118] on div "Người gửi * Tên người gửi" at bounding box center [307, 101] width 148 height 38
click at [260, 108] on input "Người gửi *" at bounding box center [307, 106] width 148 height 17
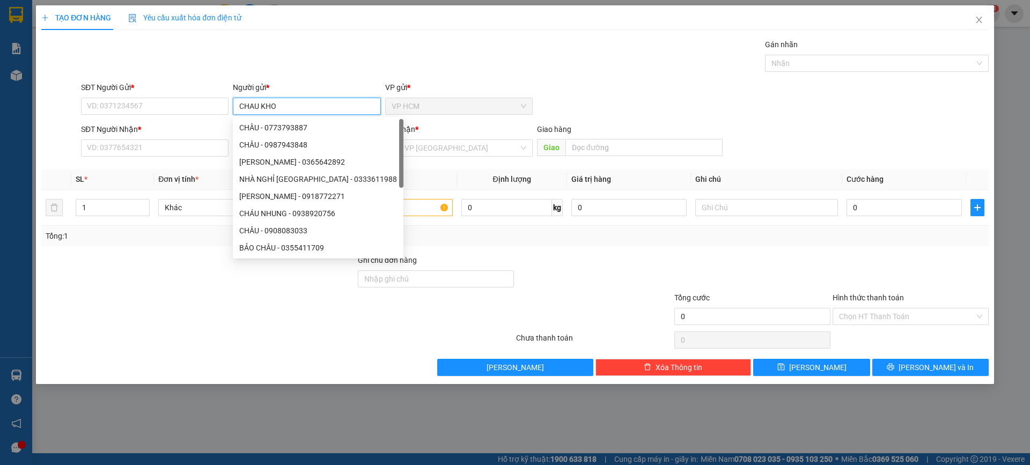
type input "CHAU KHOA"
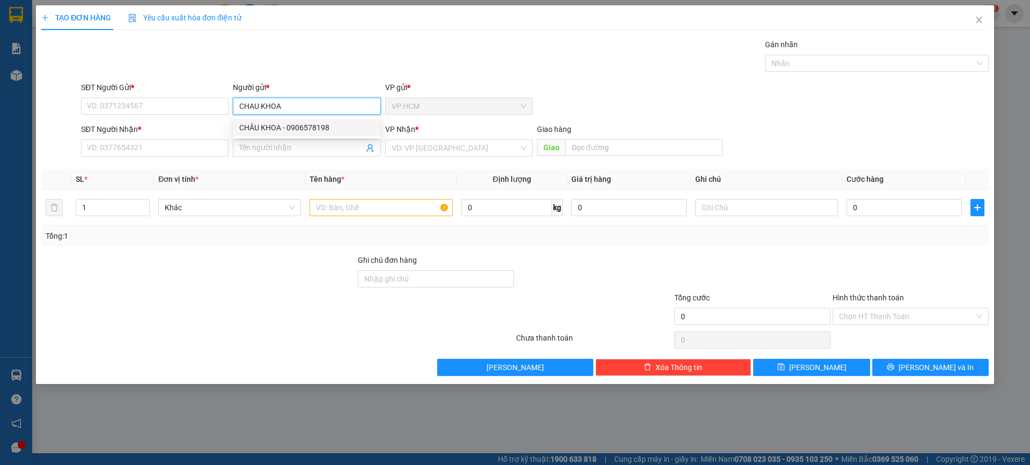
drag, startPoint x: 326, startPoint y: 127, endPoint x: 336, endPoint y: 139, distance: 16.4
click at [325, 126] on div "CHÂU KHOA - 0906578198" at bounding box center [306, 128] width 135 height 12
type input "0906578198"
type input "CHÂU KHOA"
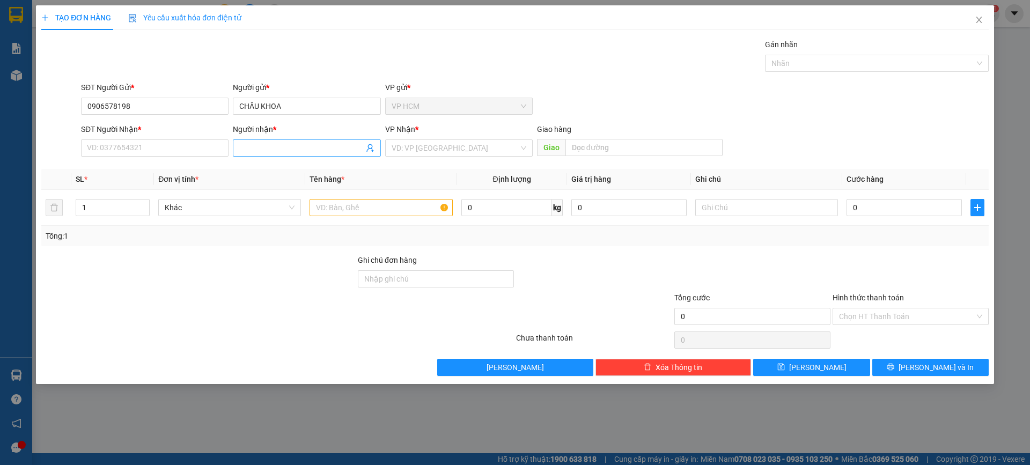
click at [370, 150] on icon "user-add" at bounding box center [370, 148] width 9 height 9
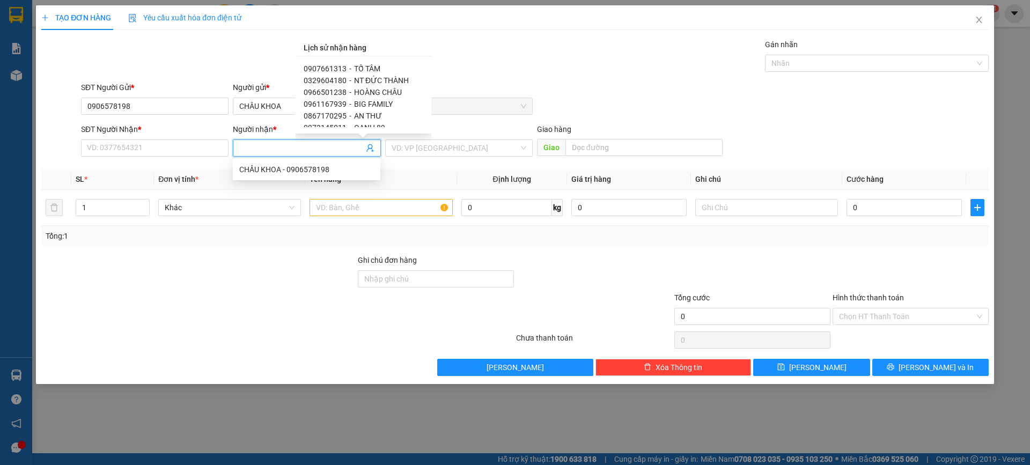
click at [365, 116] on span "AN THƯ" at bounding box center [368, 116] width 28 height 9
type input "0867170295"
type input "AN THƯ"
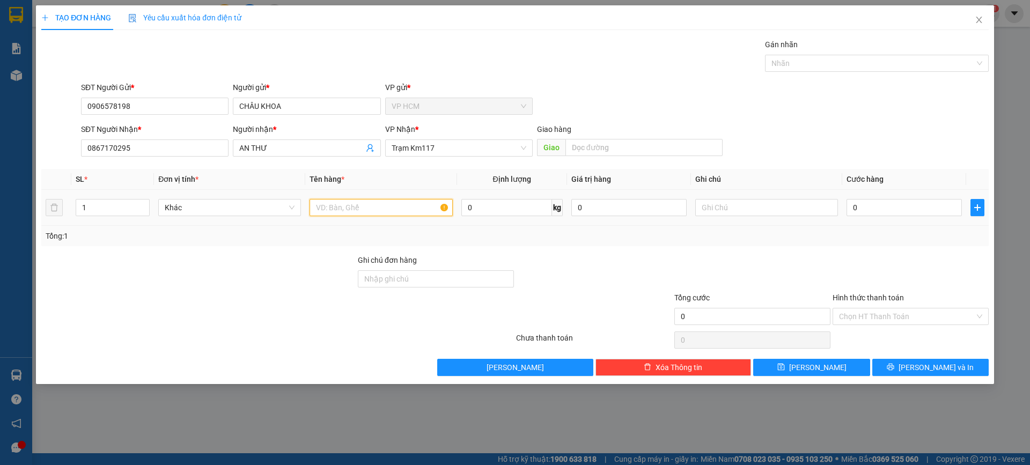
click at [365, 199] on input "text" at bounding box center [381, 207] width 143 height 17
click at [813, 62] on div at bounding box center [872, 63] width 208 height 13
type input "1T"
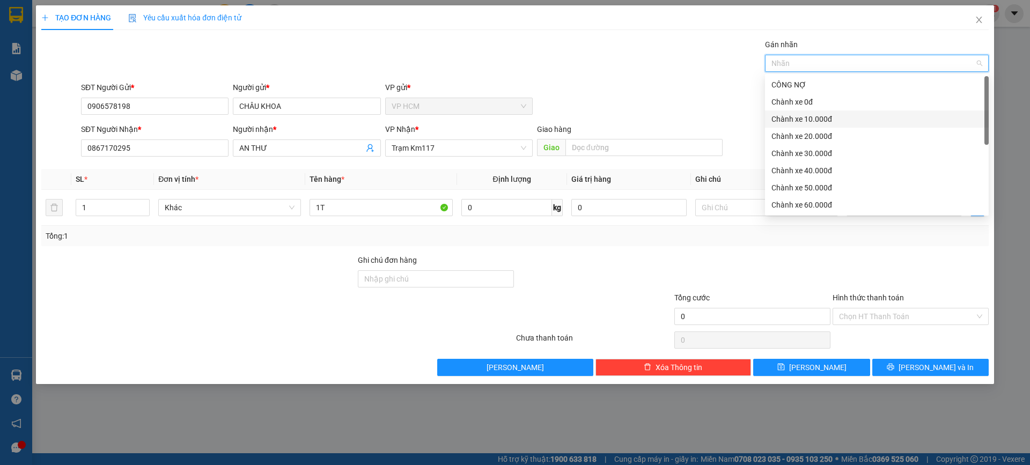
click at [819, 126] on div "Chành xe 10.000đ" at bounding box center [877, 119] width 224 height 17
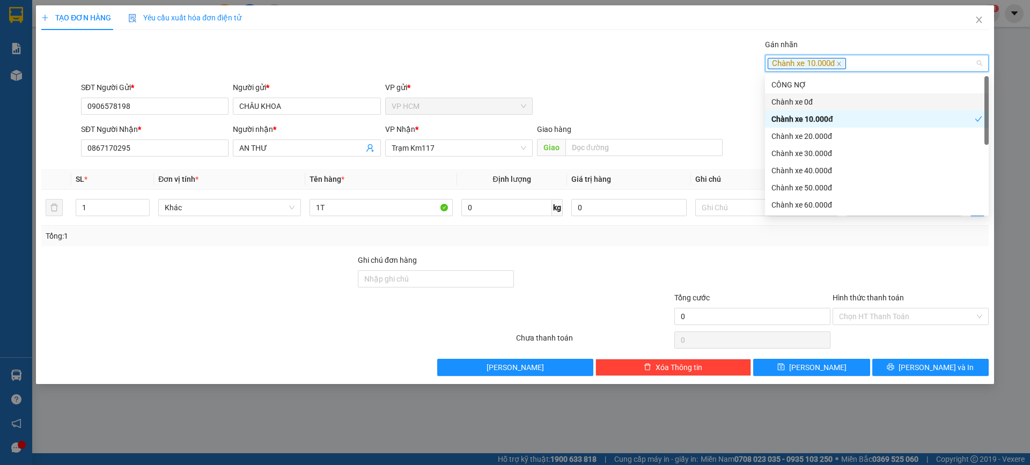
drag, startPoint x: 580, startPoint y: 69, endPoint x: 813, endPoint y: 232, distance: 284.5
click at [581, 72] on div "Gán nhãn Chành xe 10.000đ" at bounding box center [535, 58] width 912 height 38
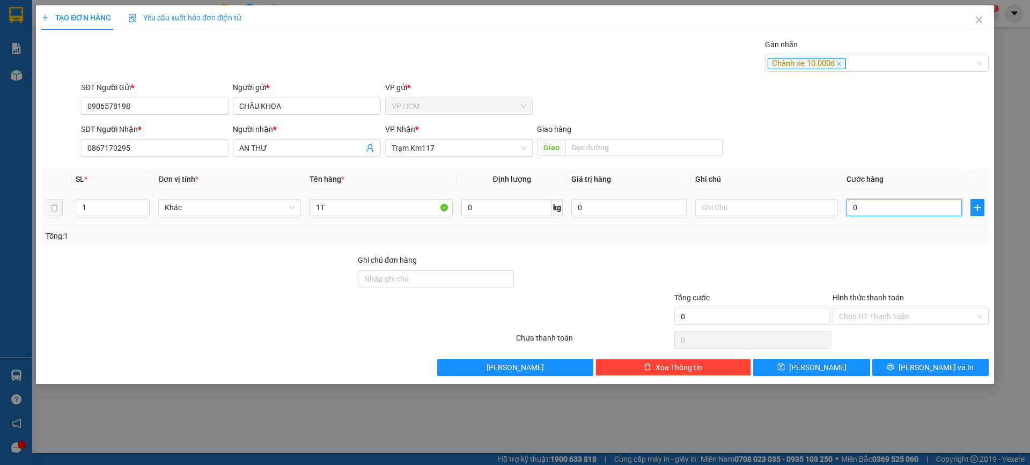
click at [879, 214] on input "0" at bounding box center [904, 207] width 115 height 17
type input "3"
type input "35"
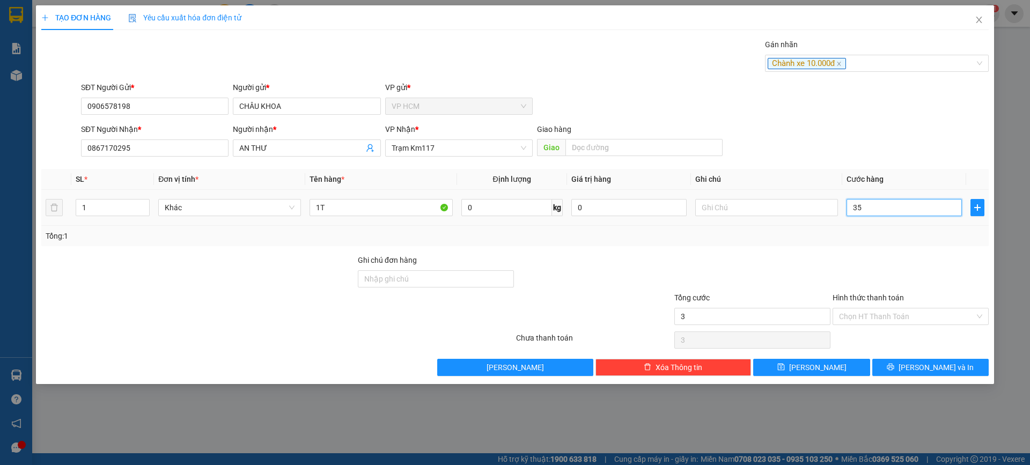
type input "35"
type input "35.000"
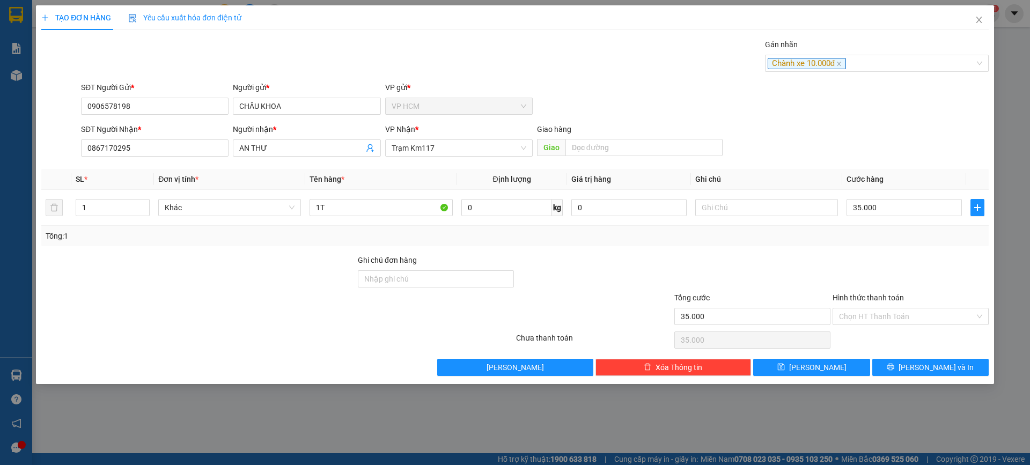
drag, startPoint x: 884, startPoint y: 250, endPoint x: 875, endPoint y: 279, distance: 30.2
click at [884, 252] on div "Transit Pickup Surcharge Ids Transit Deliver Surcharge Ids Transit Deliver Surc…" at bounding box center [515, 208] width 948 height 338
click at [867, 309] on input "Hình thức thanh toán" at bounding box center [907, 317] width 136 height 16
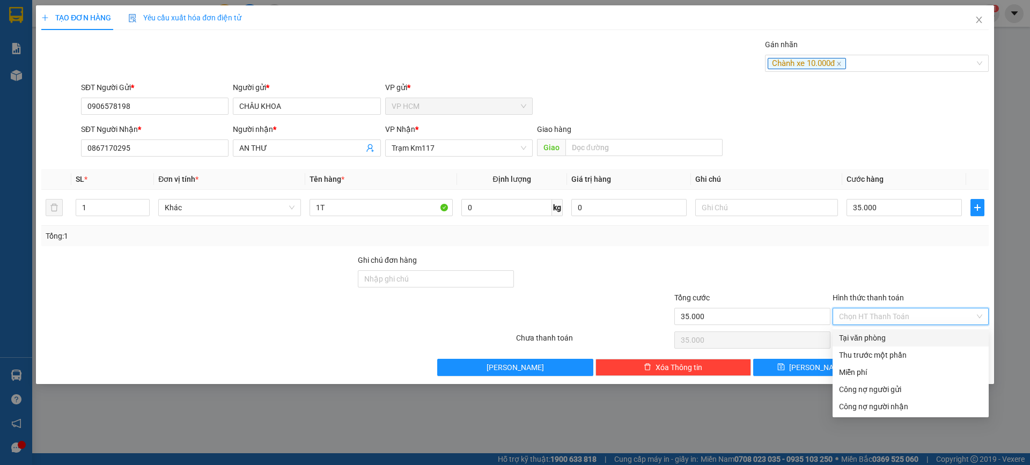
click at [861, 354] on div "Thu trước một phần" at bounding box center [910, 355] width 143 height 12
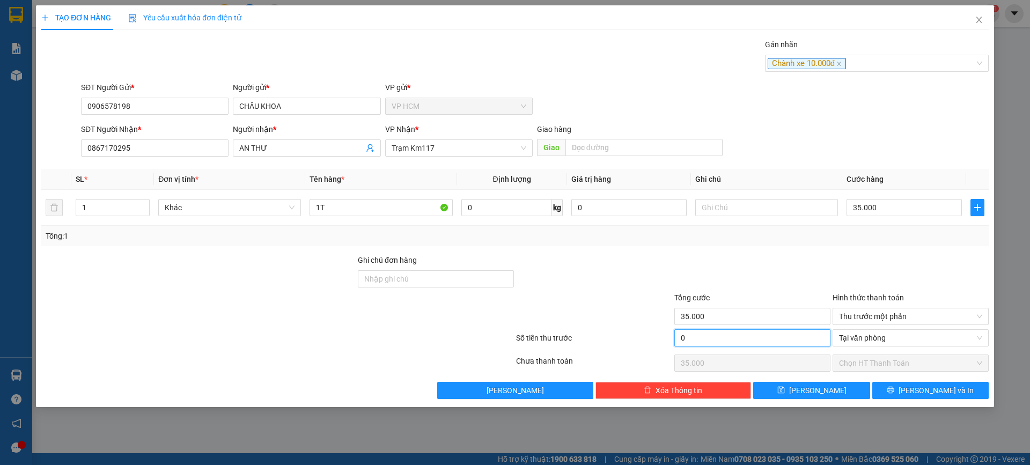
click at [737, 339] on input "0" at bounding box center [752, 337] width 156 height 17
type input "1"
type input "34.999"
type input "10"
type input "34.990"
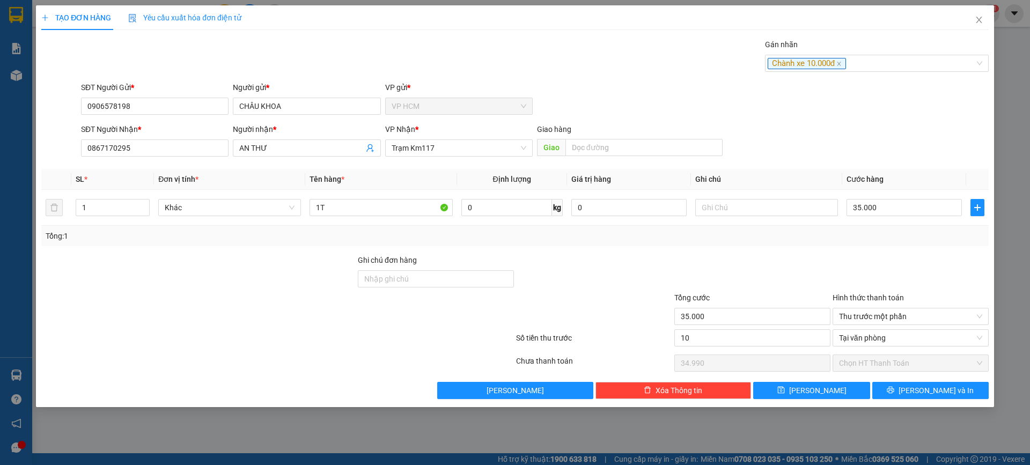
type input "10.000"
type input "25.000"
click at [744, 276] on div at bounding box center [752, 273] width 158 height 38
click at [916, 209] on input "35.000" at bounding box center [904, 207] width 115 height 17
type input "2"
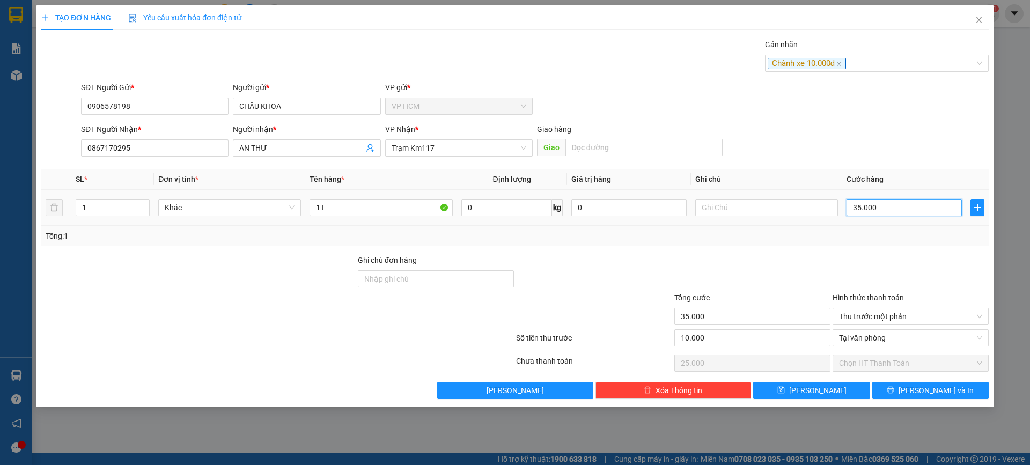
type input "2"
type input "-9.998"
type input "25"
type input "-9.975"
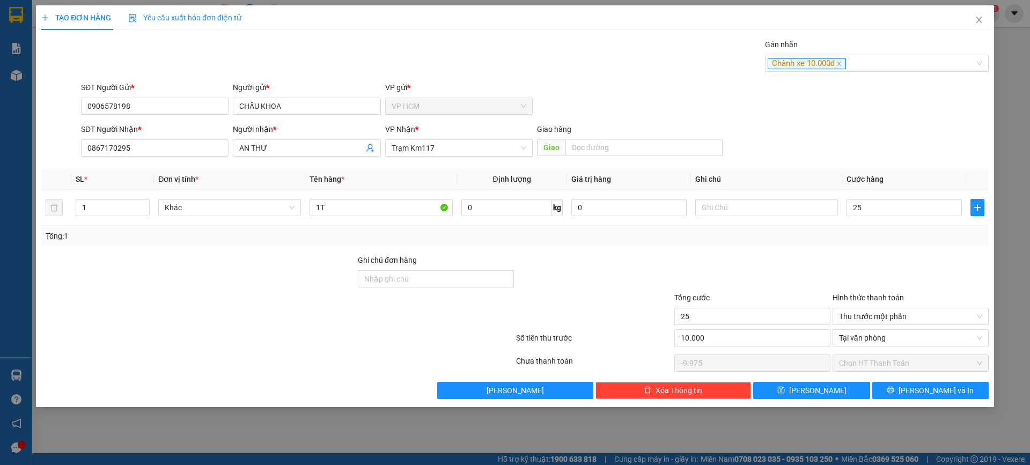
type input "25.000"
click at [871, 238] on div "Tổng: 1" at bounding box center [515, 236] width 939 height 12
click at [840, 65] on icon "close" at bounding box center [840, 64] width 4 height 4
click at [840, 65] on div at bounding box center [872, 63] width 208 height 13
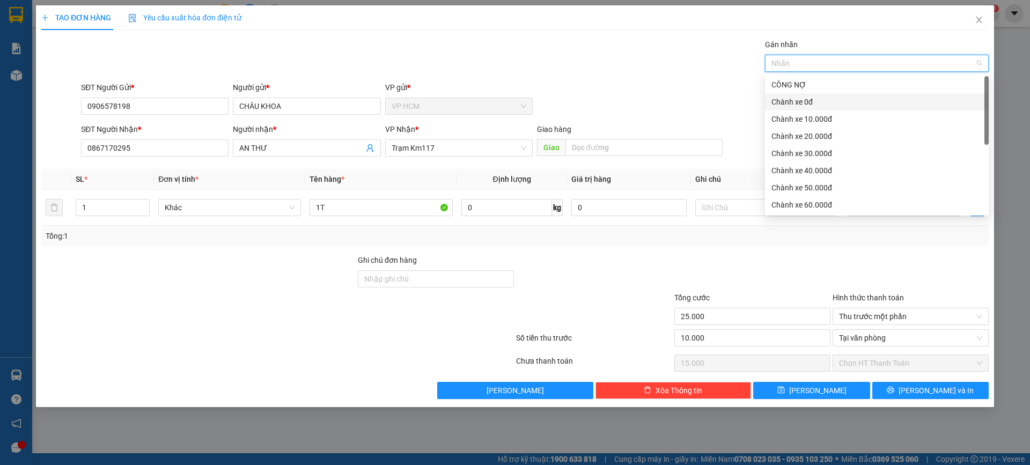
drag, startPoint x: 786, startPoint y: 99, endPoint x: 581, endPoint y: 48, distance: 211.2
click at [787, 97] on div "Chành xe 0đ" at bounding box center [877, 102] width 211 height 12
drag, startPoint x: 581, startPoint y: 48, endPoint x: 656, endPoint y: 126, distance: 107.8
click at [585, 52] on div "Gán nhãn Nhãn" at bounding box center [535, 58] width 912 height 38
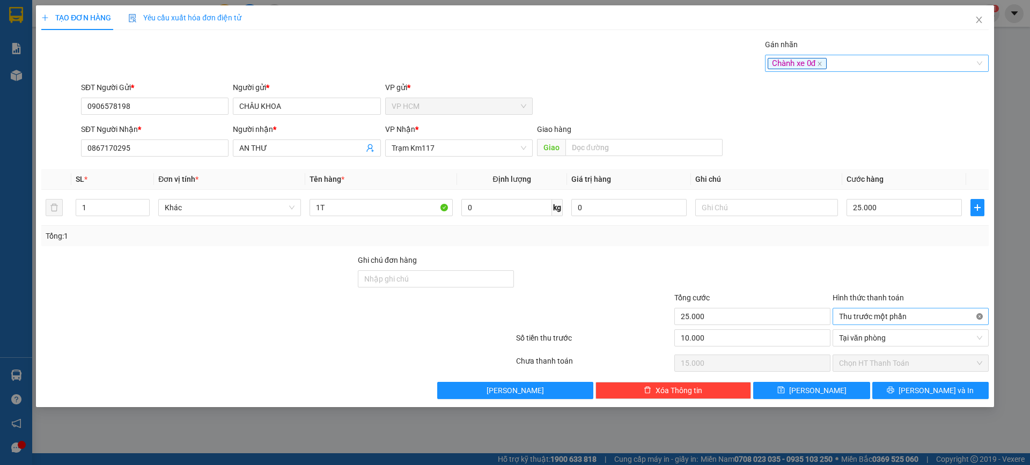
type input "25.000"
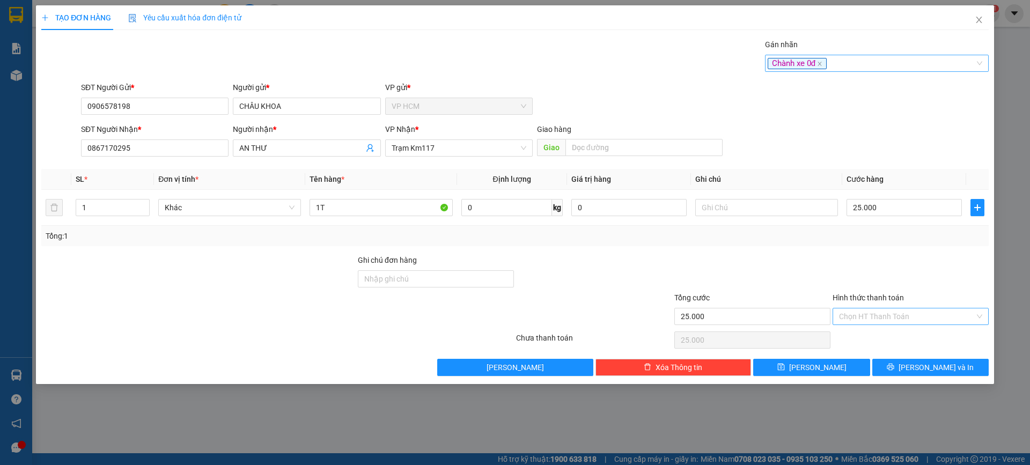
click at [962, 382] on div "TẠO ĐƠN HÀNG Yêu cầu xuất hóa đơn điện tử Transit Pickup Surcharge Ids Transit …" at bounding box center [515, 194] width 958 height 379
click at [960, 375] on button "[PERSON_NAME] và In" at bounding box center [930, 367] width 116 height 17
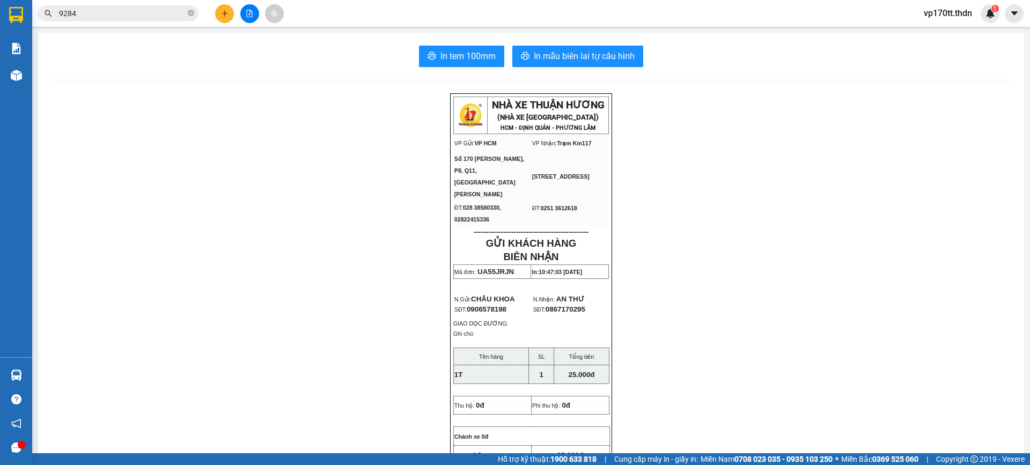
click at [164, 9] on input "9284" at bounding box center [122, 14] width 127 height 12
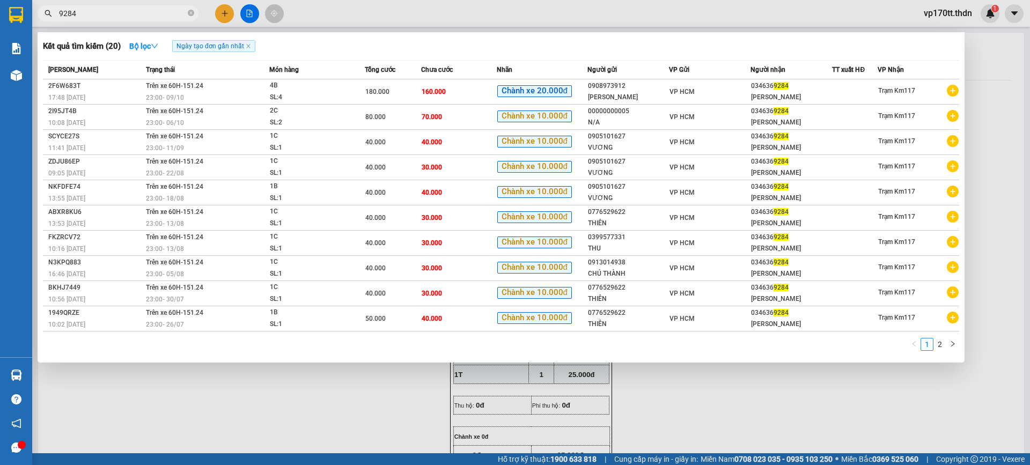
click at [164, 9] on input "9284" at bounding box center [122, 14] width 127 height 12
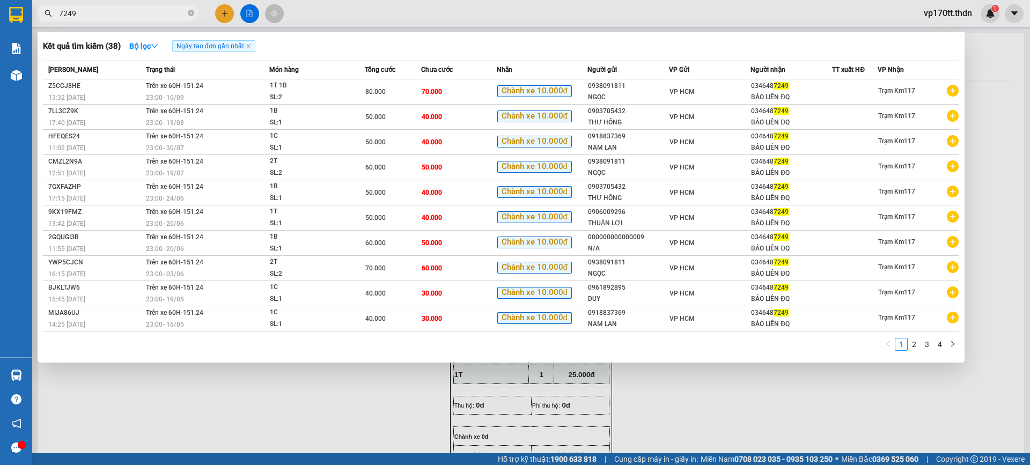
type input "7249"
click at [216, 12] on div at bounding box center [515, 232] width 1030 height 465
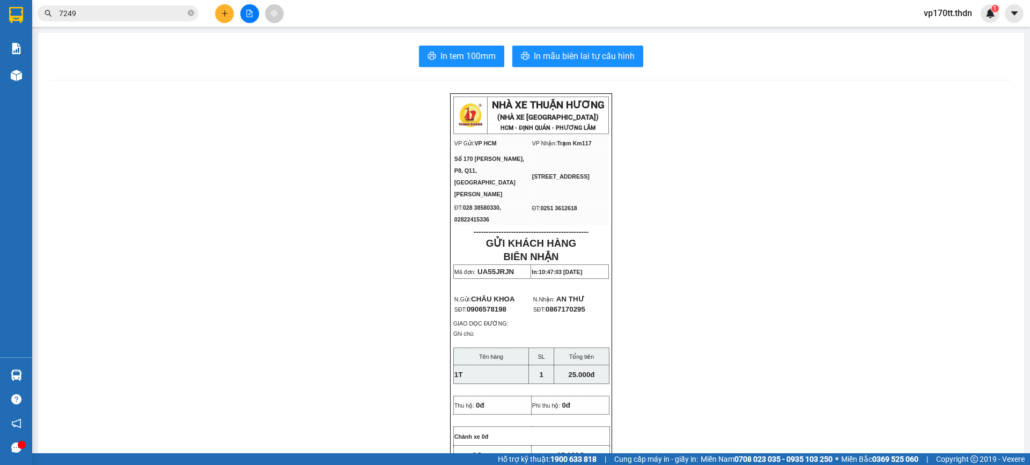
click at [216, 12] on button at bounding box center [224, 13] width 19 height 19
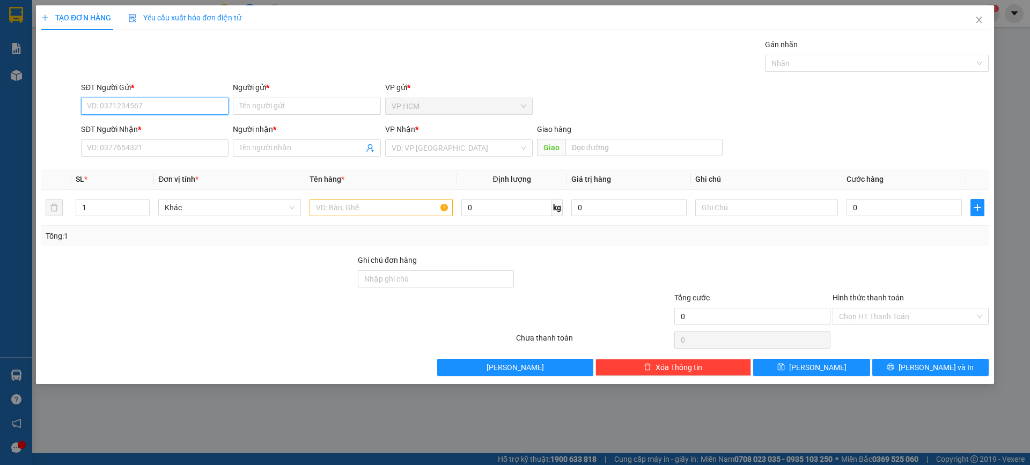
click at [184, 108] on input "SĐT Người Gửi *" at bounding box center [155, 106] width 148 height 17
click at [159, 146] on div "0906009296 - THUẬN LỢI" at bounding box center [154, 145] width 135 height 12
type input "0906009296"
type input "THUẬN LỢI"
type input "0346487249"
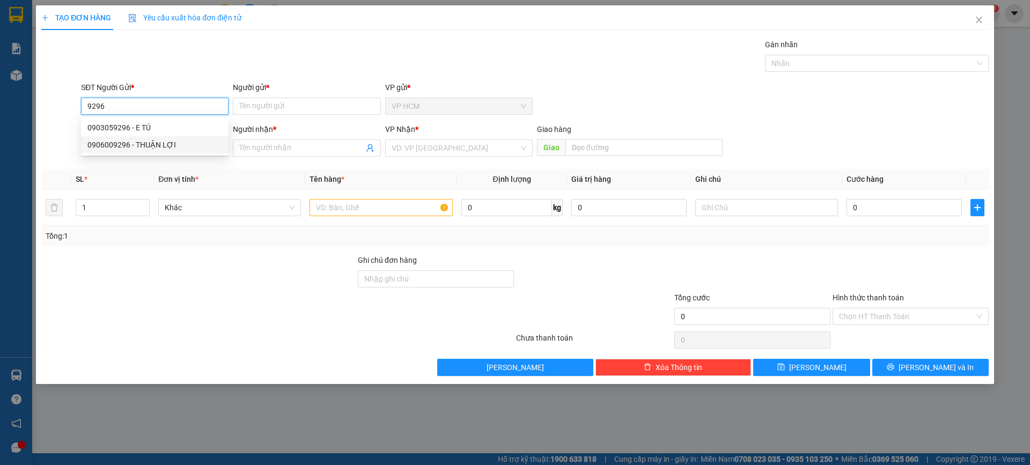
type input "BẢO LIÊN ĐQ"
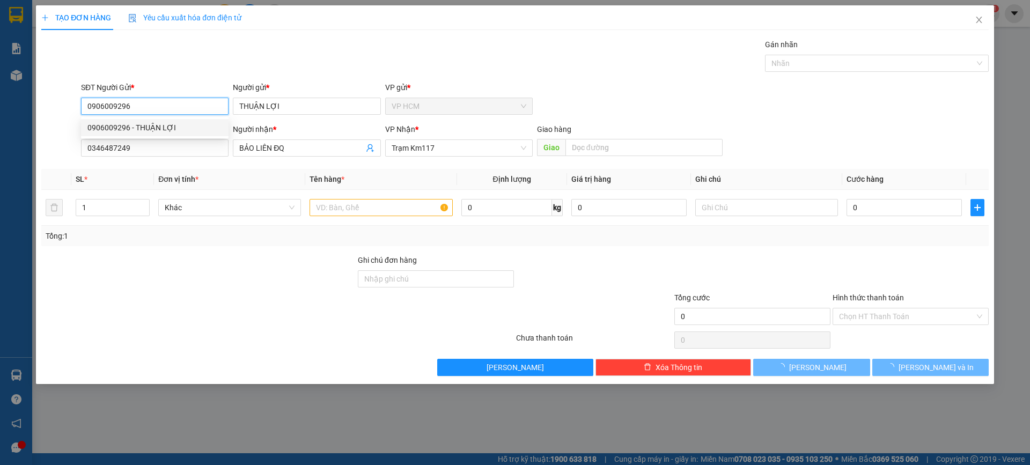
type input "50.000"
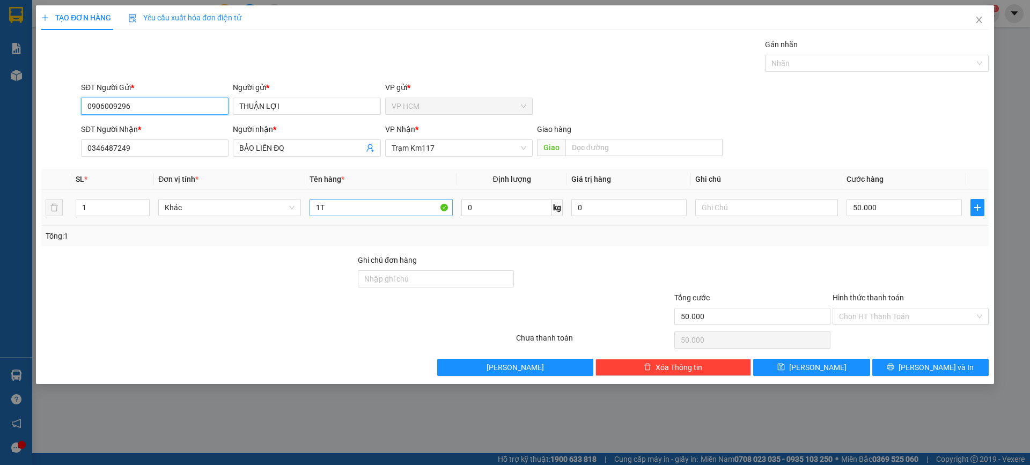
type input "0906009296"
click at [390, 209] on input "1T" at bounding box center [381, 207] width 143 height 17
click at [878, 57] on div at bounding box center [872, 63] width 208 height 13
type input "1B"
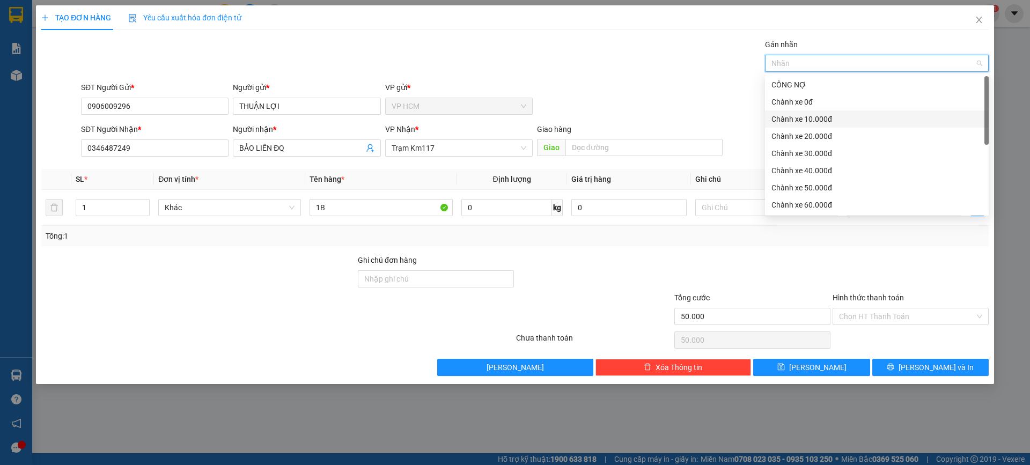
click at [846, 112] on div "Chành xe 10.000đ" at bounding box center [877, 119] width 224 height 17
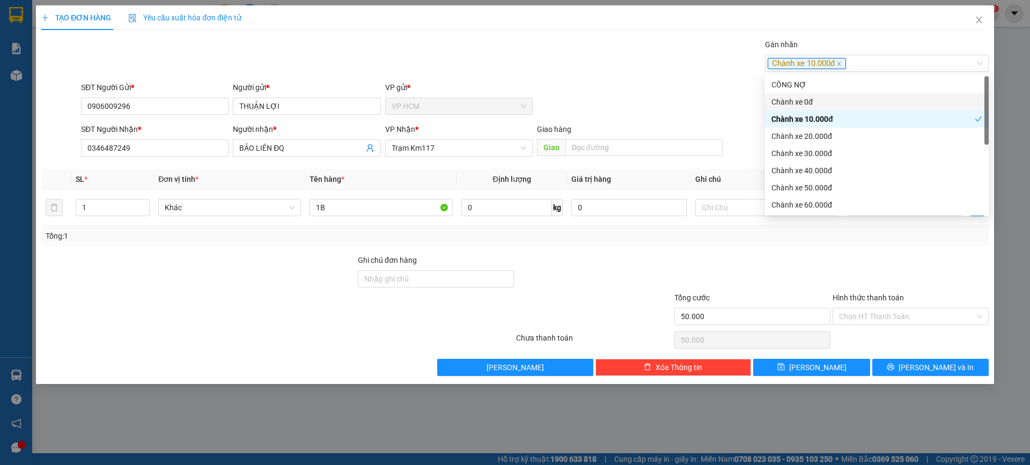
drag, startPoint x: 530, startPoint y: 35, endPoint x: 889, endPoint y: 226, distance: 406.9
click at [534, 36] on div "TẠO ĐƠN HÀNG Yêu cầu xuất hóa đơn điện tử Transit Pickup Surcharge Ids Transit …" at bounding box center [515, 190] width 948 height 371
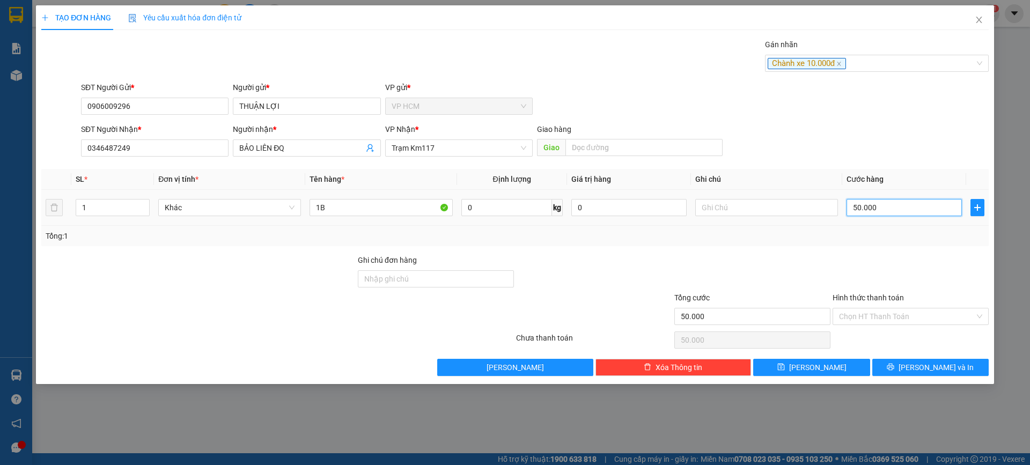
click at [913, 210] on input "50.000" at bounding box center [904, 207] width 115 height 17
type input "6"
type input "60"
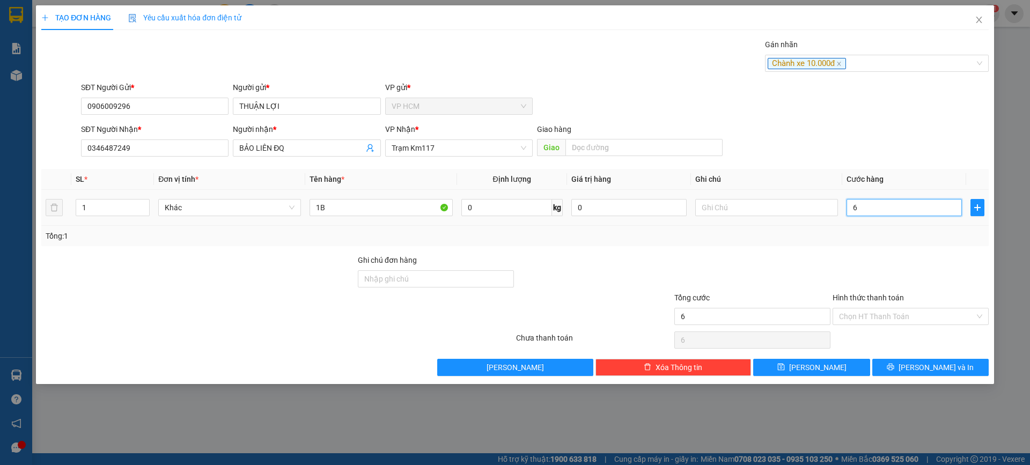
type input "60"
type input "60.000"
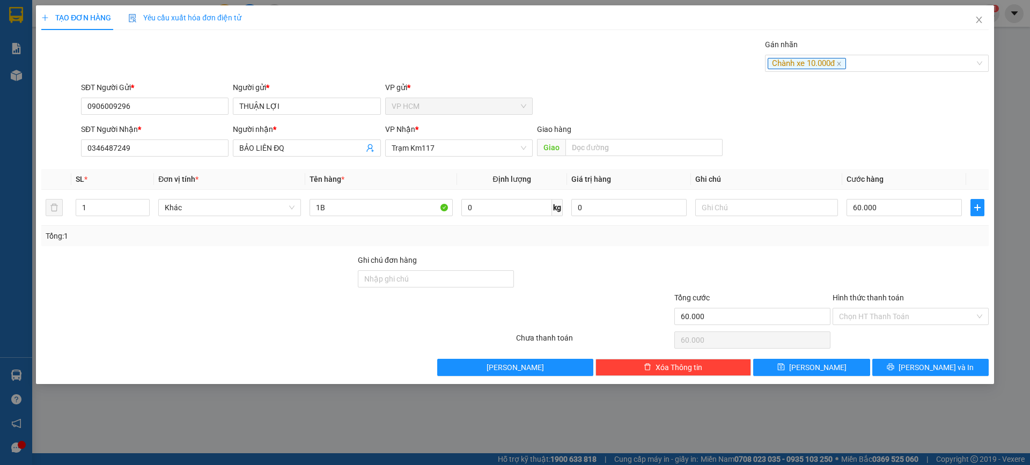
drag, startPoint x: 889, startPoint y: 246, endPoint x: 874, endPoint y: 312, distance: 67.7
click at [889, 254] on div "Transit Pickup Surcharge Ids Transit Deliver Surcharge Ids Transit Deliver Surc…" at bounding box center [515, 208] width 948 height 338
drag, startPoint x: 874, startPoint y: 312, endPoint x: 871, endPoint y: 355, distance: 43.0
click at [874, 315] on input "Hình thức thanh toán" at bounding box center [907, 317] width 136 height 16
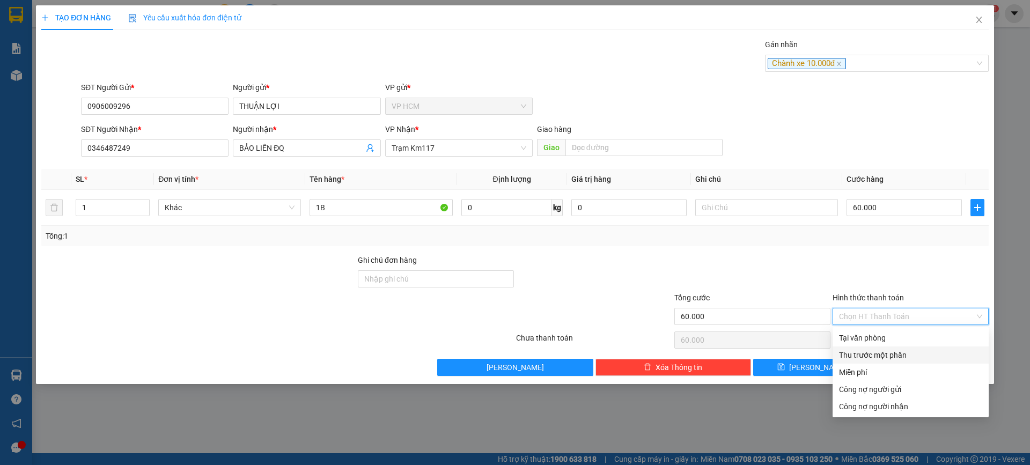
drag, startPoint x: 871, startPoint y: 356, endPoint x: 845, endPoint y: 350, distance: 26.4
click at [870, 356] on div "Thu trước một phần" at bounding box center [910, 355] width 143 height 12
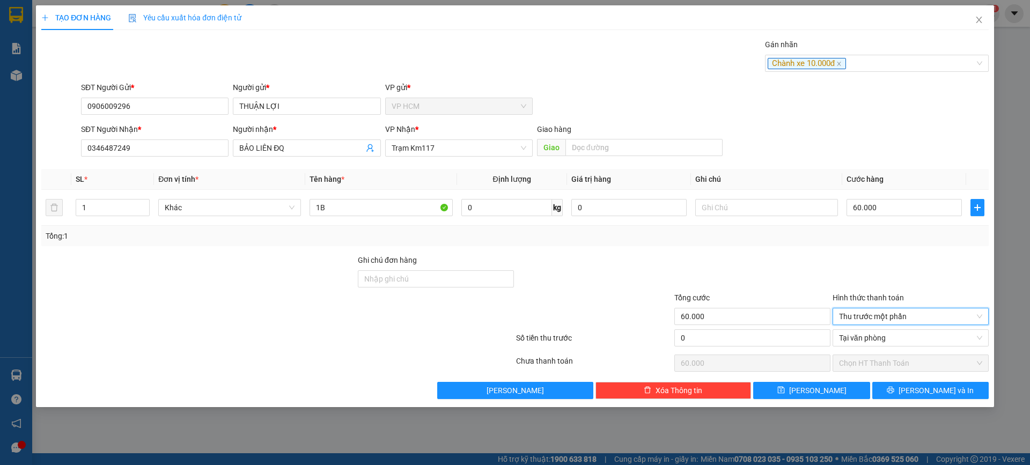
drag, startPoint x: 753, startPoint y: 328, endPoint x: 782, endPoint y: 265, distance: 69.6
click at [753, 327] on div "Tổng cước 60.000" at bounding box center [752, 311] width 156 height 38
click at [782, 265] on div at bounding box center [752, 273] width 158 height 38
click at [768, 346] on input "0" at bounding box center [752, 337] width 156 height 17
type input "1"
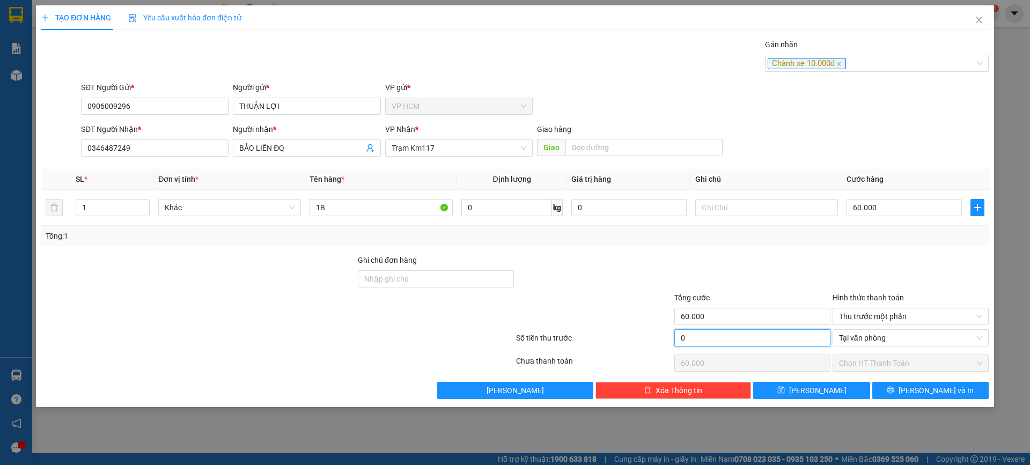
type input "59.999"
type input "10"
type input "59.990"
type input "10.000"
type input "50.000"
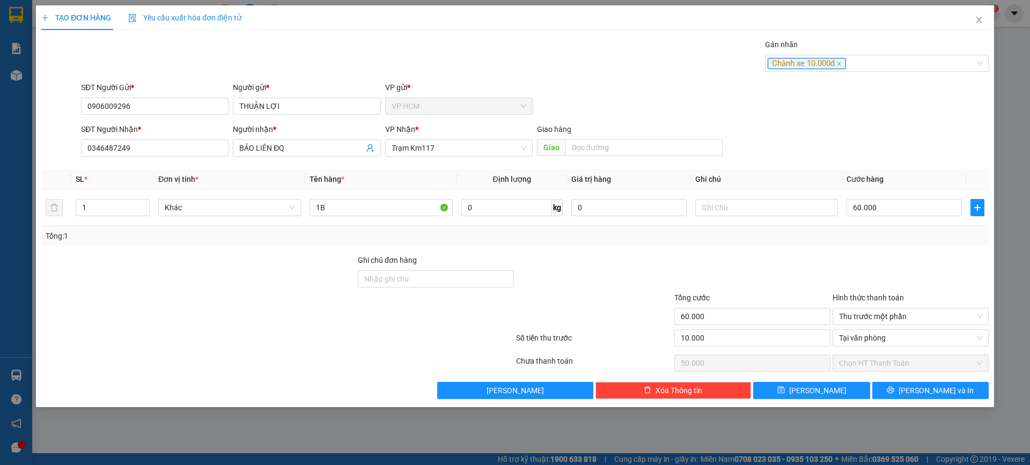
click at [798, 260] on div at bounding box center [752, 273] width 158 height 38
click at [923, 400] on div "TẠO ĐƠN HÀNG Yêu cầu xuất hóa đơn điện tử Transit Pickup Surcharge Ids Transit …" at bounding box center [515, 206] width 958 height 402
click at [894, 390] on button "[PERSON_NAME] và In" at bounding box center [930, 390] width 116 height 17
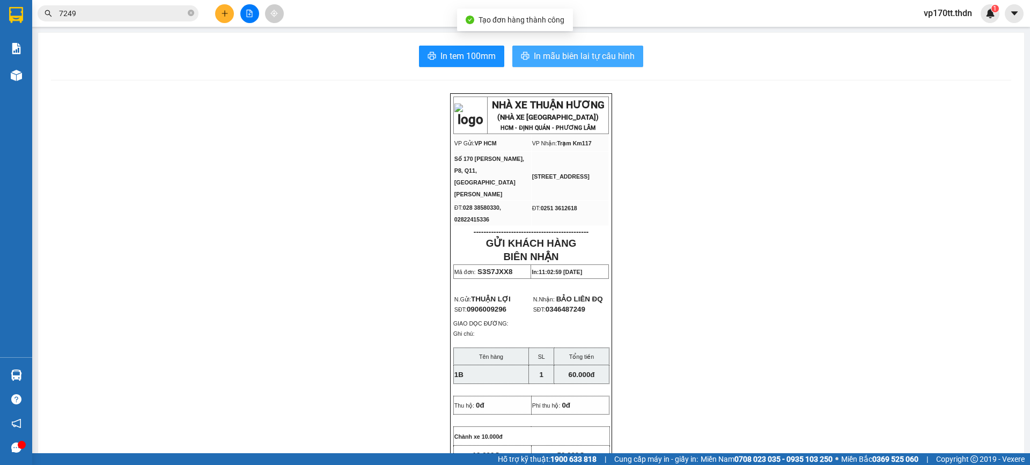
click at [607, 54] on span "In mẫu biên lai tự cấu hình" at bounding box center [584, 55] width 101 height 13
